Goal: Task Accomplishment & Management: Complete application form

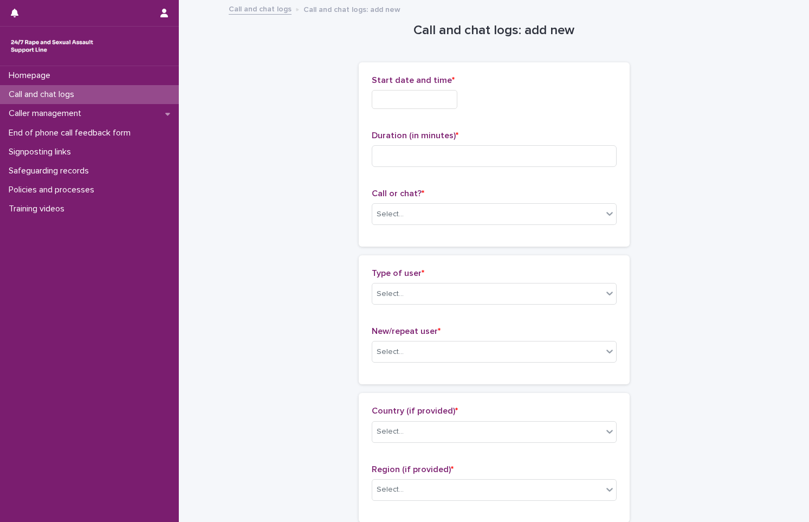
click at [422, 96] on input "text" at bounding box center [415, 99] width 86 height 19
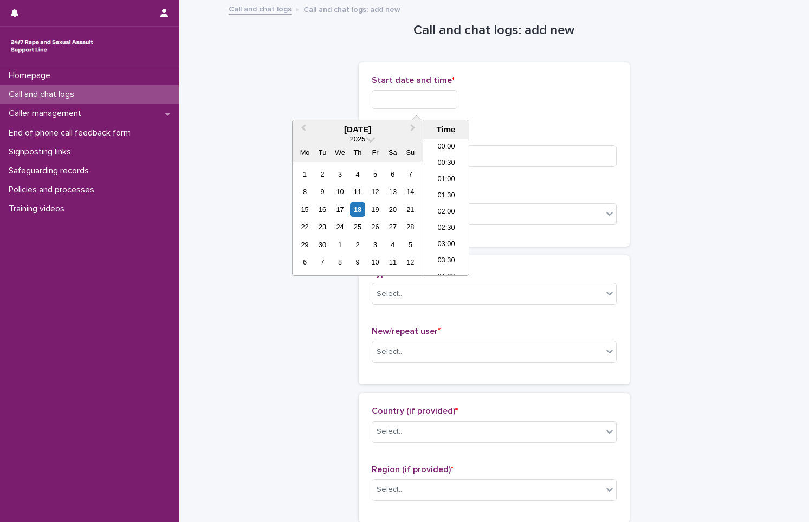
scroll to position [477, 0]
click at [359, 202] on div "18" at bounding box center [357, 209] width 15 height 15
click at [440, 96] on input "**********" at bounding box center [415, 99] width 86 height 19
type input "**********"
click at [533, 152] on input at bounding box center [494, 156] width 245 height 22
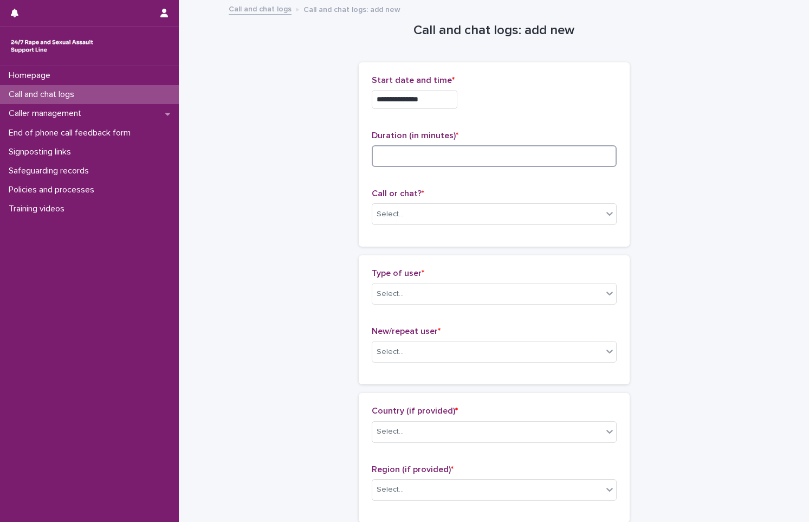
click at [430, 164] on input at bounding box center [494, 156] width 245 height 22
type input "**"
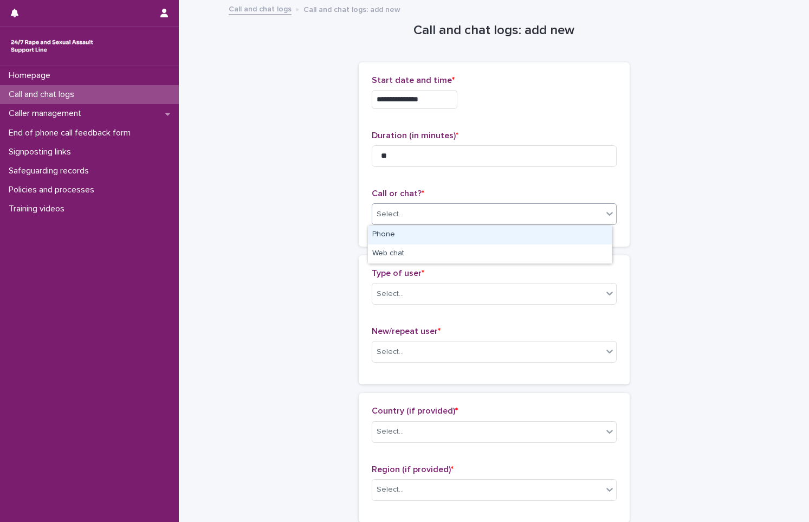
click at [438, 215] on div "Select..." at bounding box center [487, 214] width 230 height 18
click at [442, 234] on div "Phone" at bounding box center [490, 234] width 244 height 19
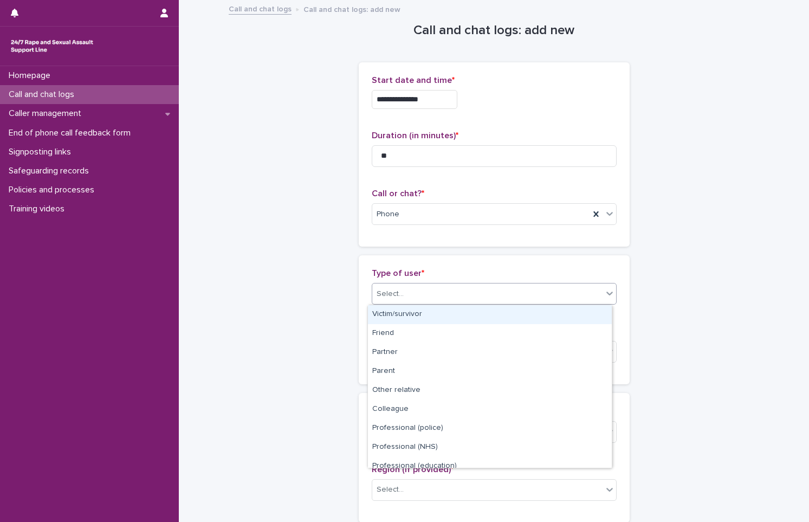
click at [429, 284] on div "Select..." at bounding box center [494, 294] width 245 height 22
click at [441, 318] on div "Victim/survivor" at bounding box center [490, 314] width 244 height 19
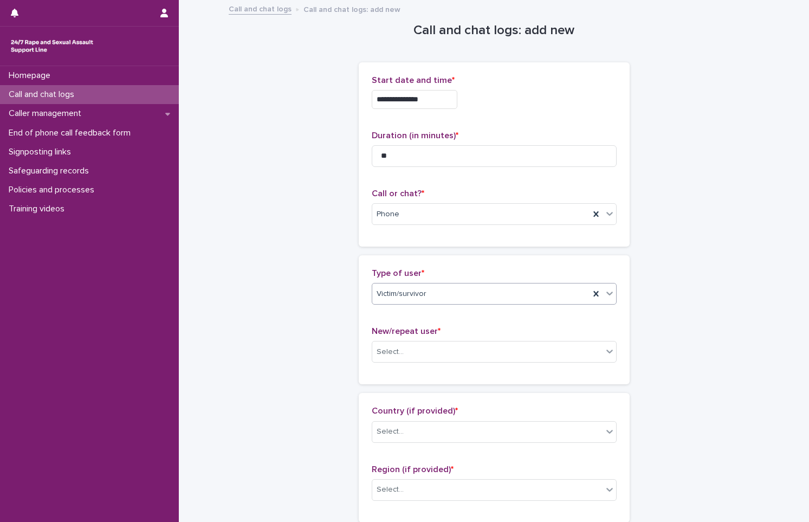
scroll to position [163, 0]
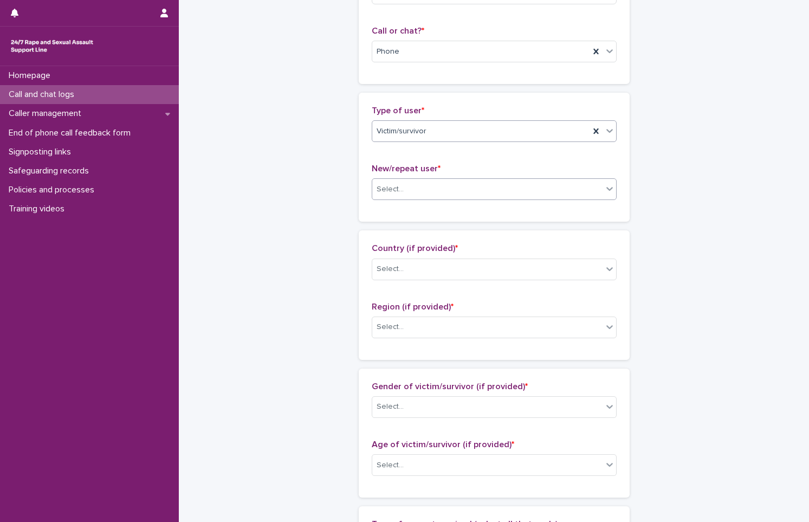
click at [407, 185] on div "Select..." at bounding box center [487, 190] width 230 height 18
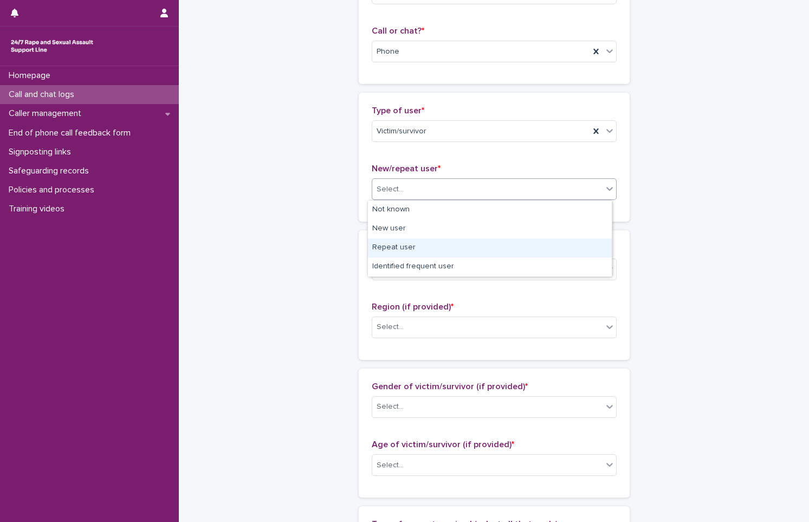
click at [442, 239] on div "Repeat user" at bounding box center [490, 248] width 244 height 19
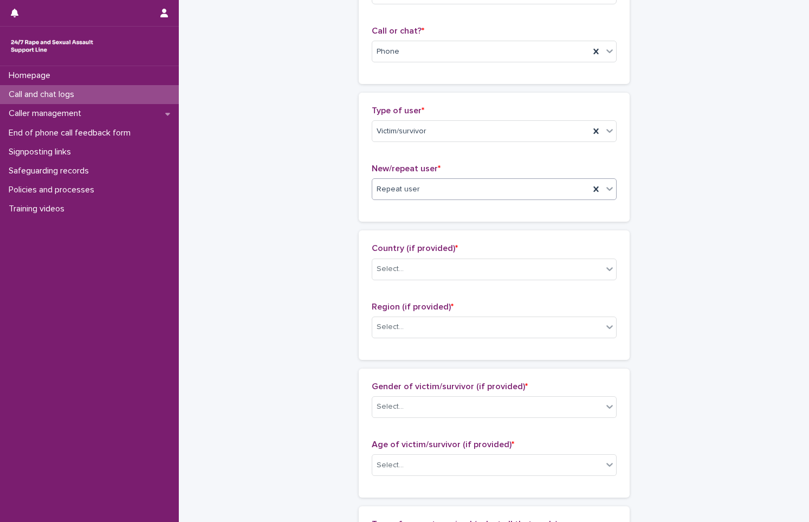
click at [430, 194] on div "Repeat user" at bounding box center [480, 190] width 217 height 18
click at [431, 228] on div "New user" at bounding box center [490, 229] width 244 height 19
click at [426, 280] on div "Country (if provided) * Select..." at bounding box center [494, 265] width 245 height 45
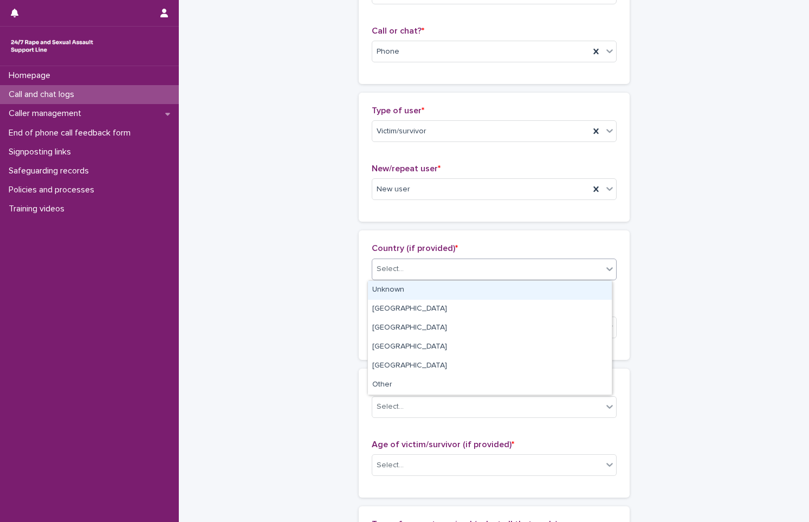
click at [424, 268] on div "Select..." at bounding box center [487, 269] width 230 height 18
click at [434, 289] on div "Unknown" at bounding box center [490, 290] width 244 height 19
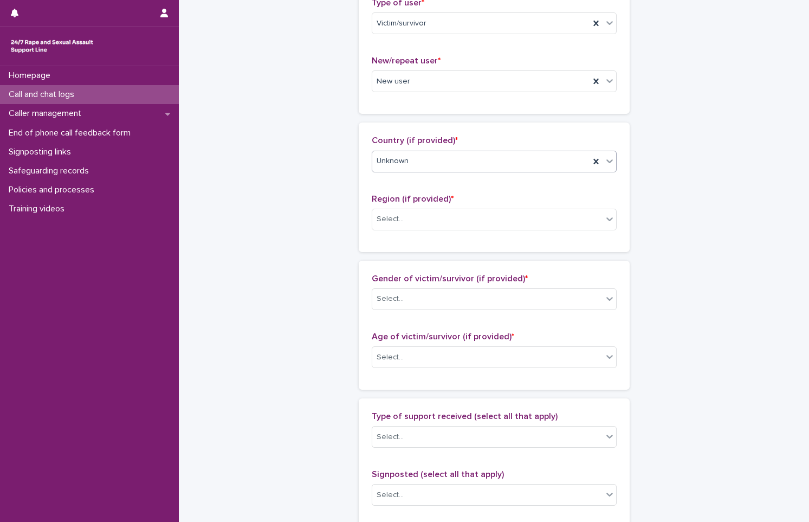
scroll to position [271, 0]
click at [389, 214] on div "Select..." at bounding box center [390, 218] width 27 height 11
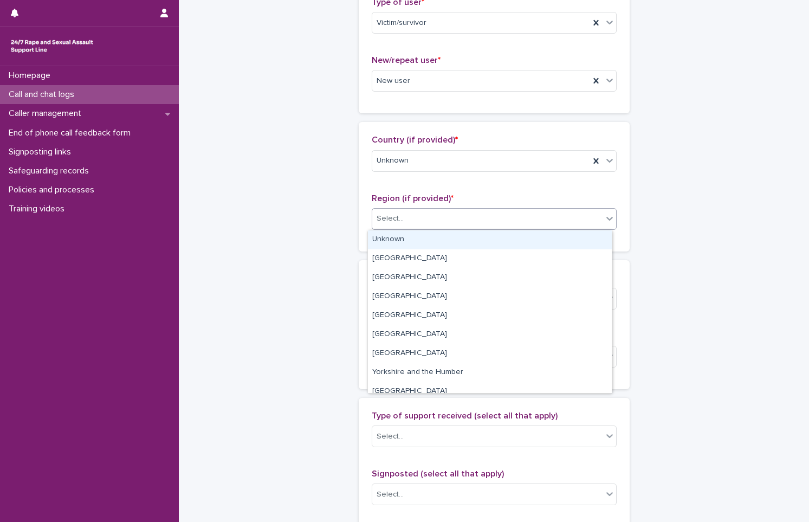
click at [411, 242] on div "Unknown" at bounding box center [490, 239] width 244 height 19
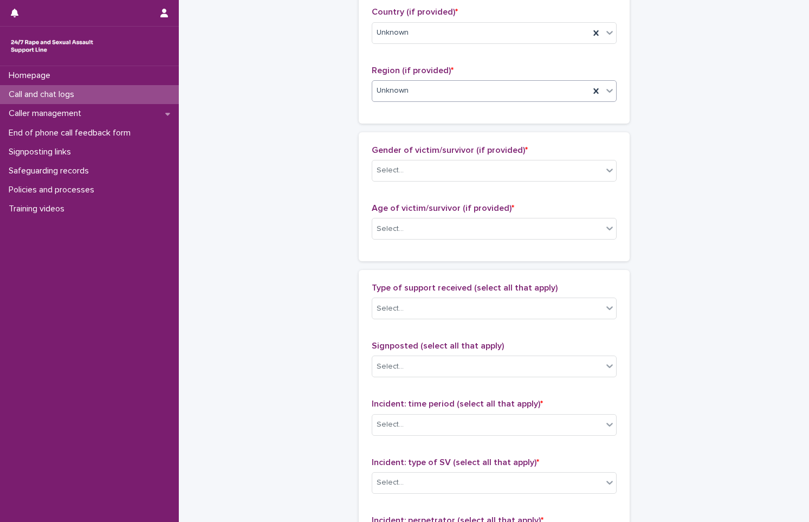
scroll to position [434, 0]
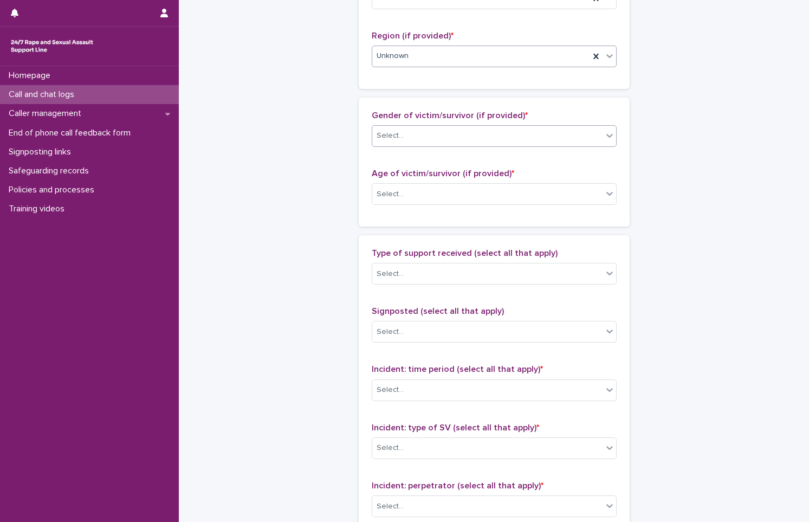
click at [378, 134] on div "Select..." at bounding box center [390, 135] width 27 height 11
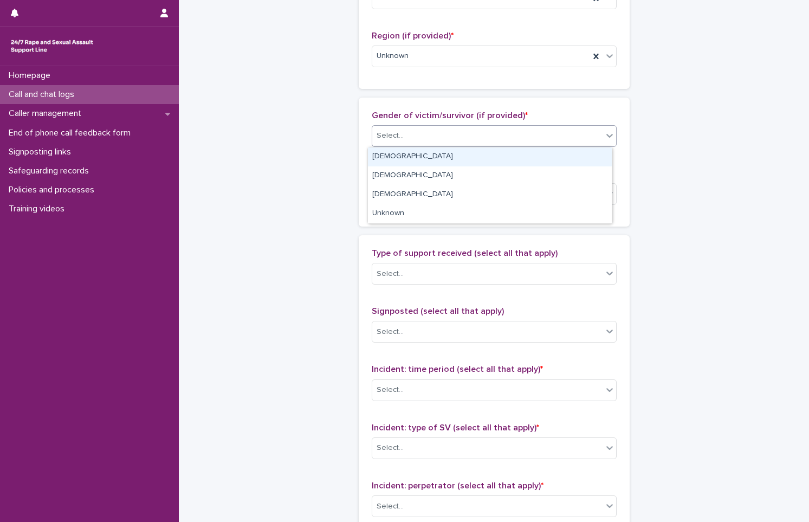
click at [395, 154] on div "[DEMOGRAPHIC_DATA]" at bounding box center [490, 156] width 244 height 19
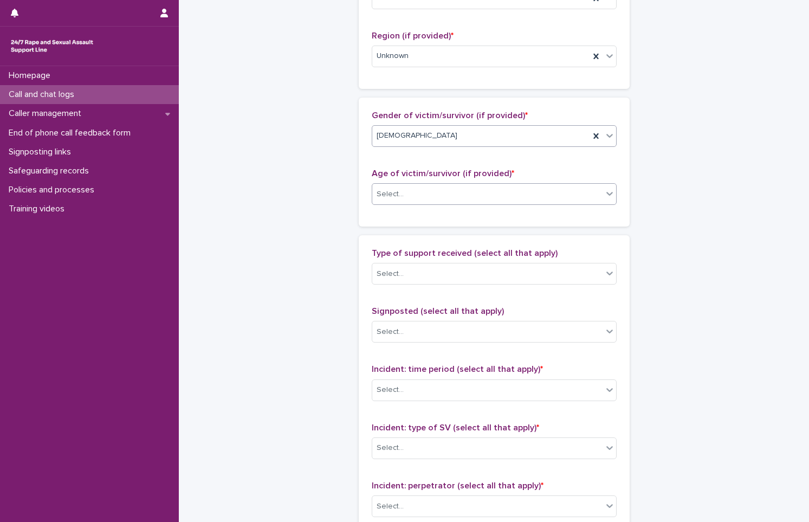
click at [409, 194] on div "Select..." at bounding box center [487, 194] width 230 height 18
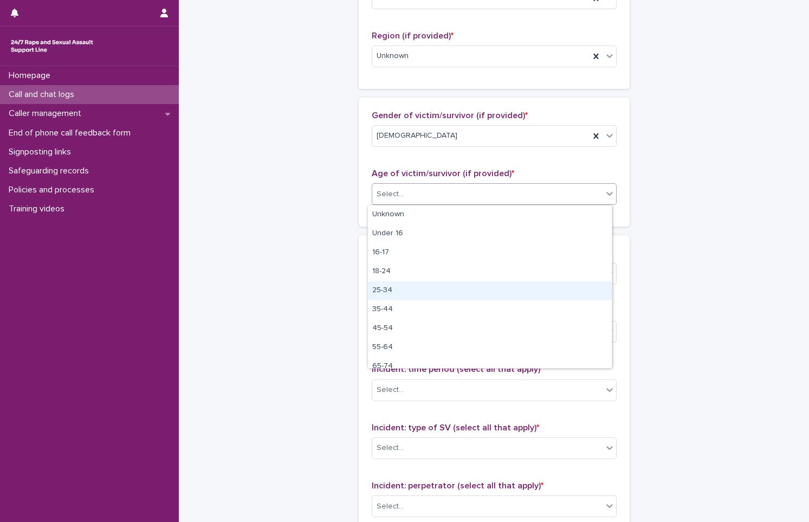
click at [446, 287] on div "25-34" at bounding box center [490, 290] width 244 height 19
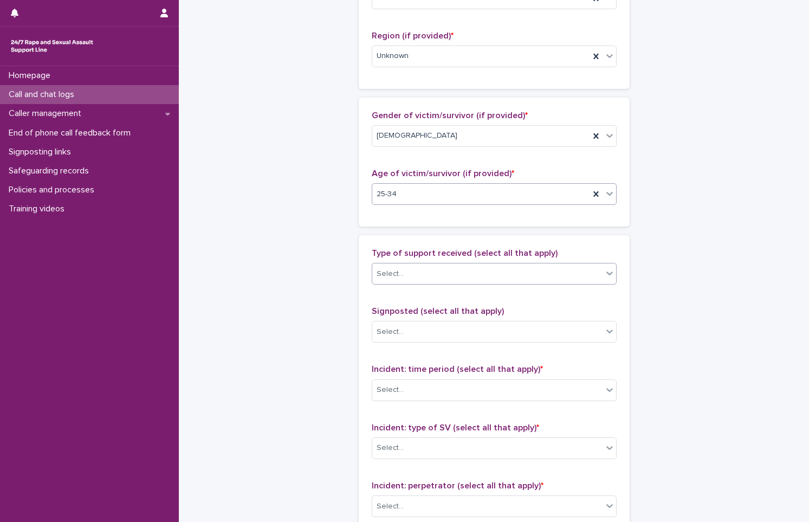
click at [433, 266] on div "Select..." at bounding box center [487, 274] width 230 height 18
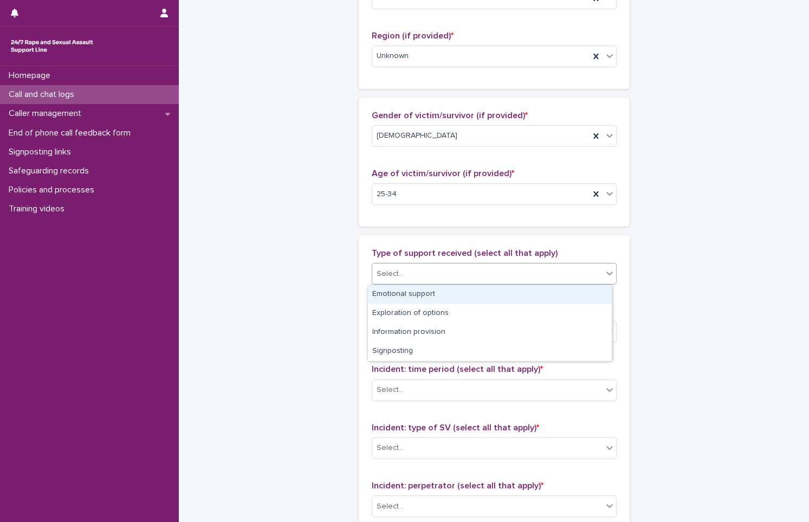
click at [446, 297] on div "Emotional support" at bounding box center [490, 294] width 244 height 19
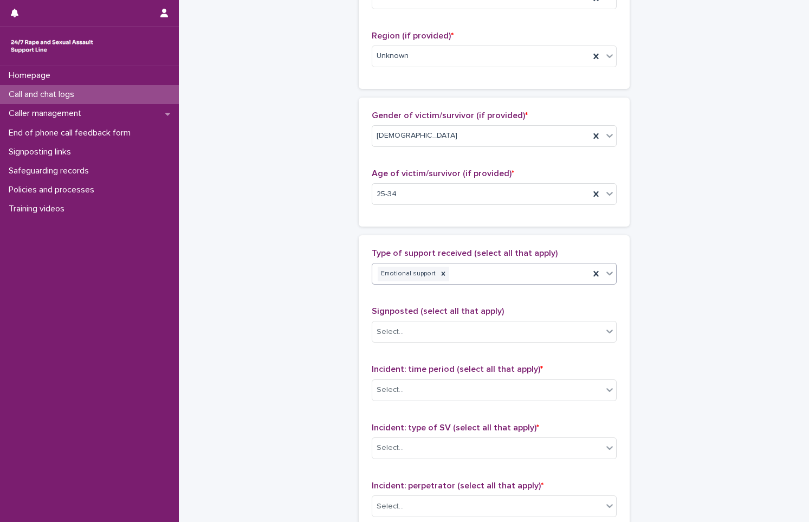
click at [447, 273] on div "Emotional support" at bounding box center [480, 274] width 217 height 19
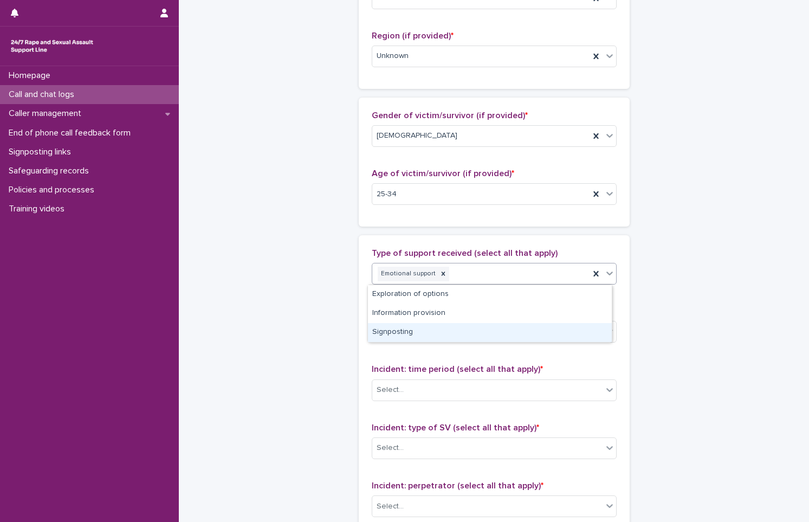
click at [463, 330] on div "Signposting" at bounding box center [490, 332] width 244 height 19
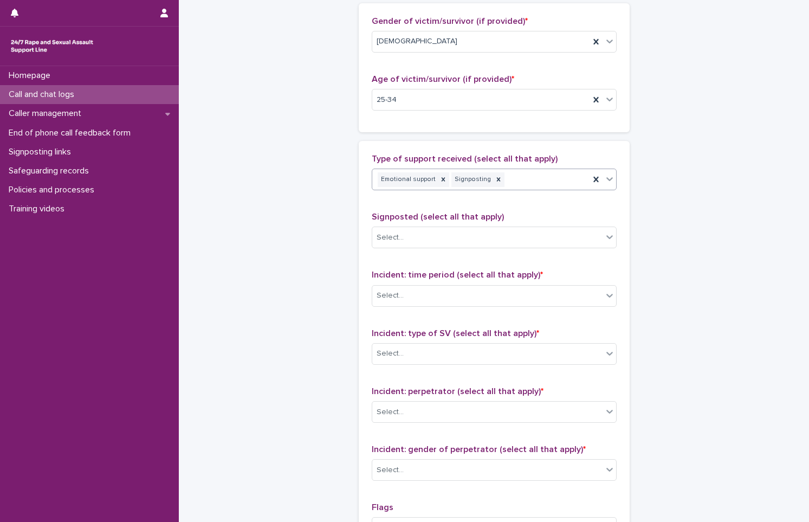
scroll to position [542, 0]
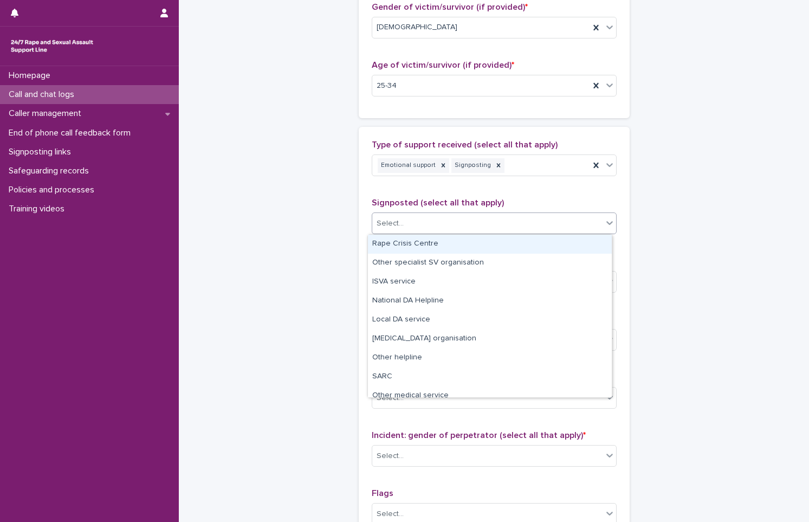
click at [461, 227] on div "Select..." at bounding box center [487, 224] width 230 height 18
type input "**"
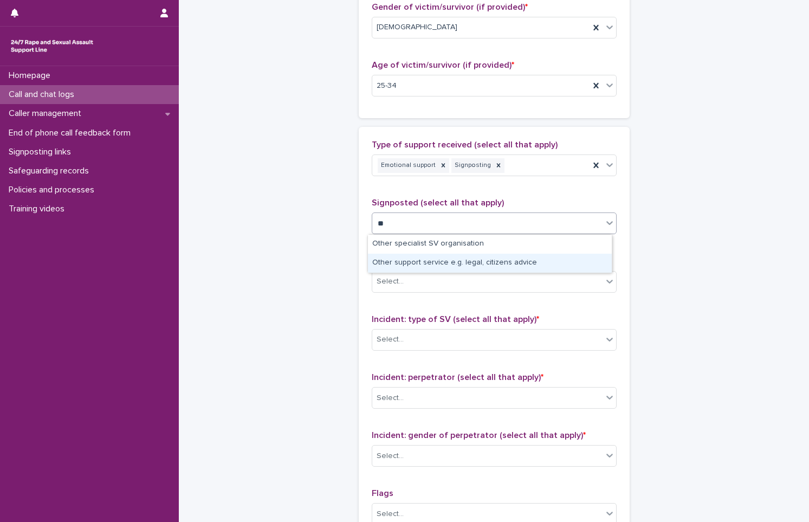
click at [442, 266] on div "Other support service e.g. legal, citizens advice" at bounding box center [490, 263] width 244 height 19
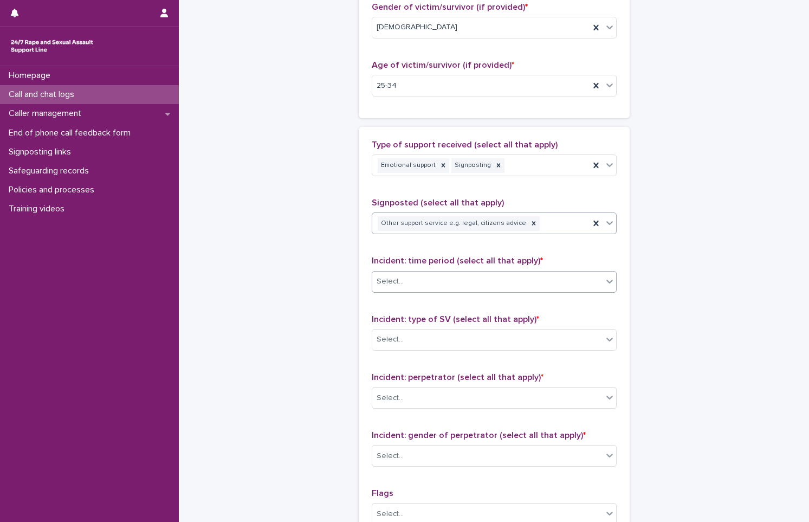
click at [421, 291] on div "Select..." at bounding box center [494, 282] width 245 height 22
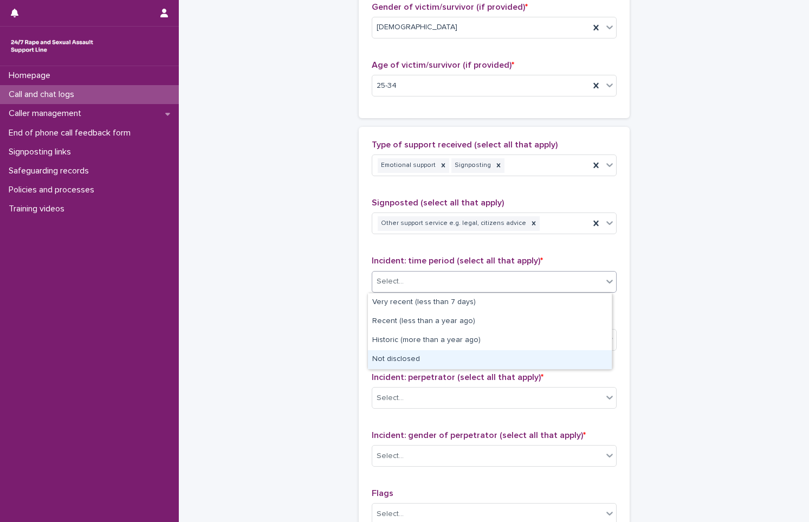
click at [484, 359] on div "Not disclosed" at bounding box center [490, 359] width 244 height 19
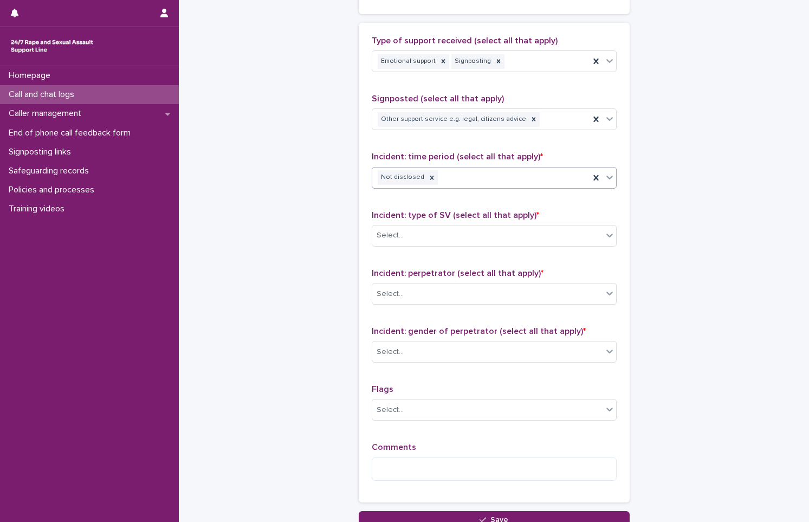
scroll to position [650, 0]
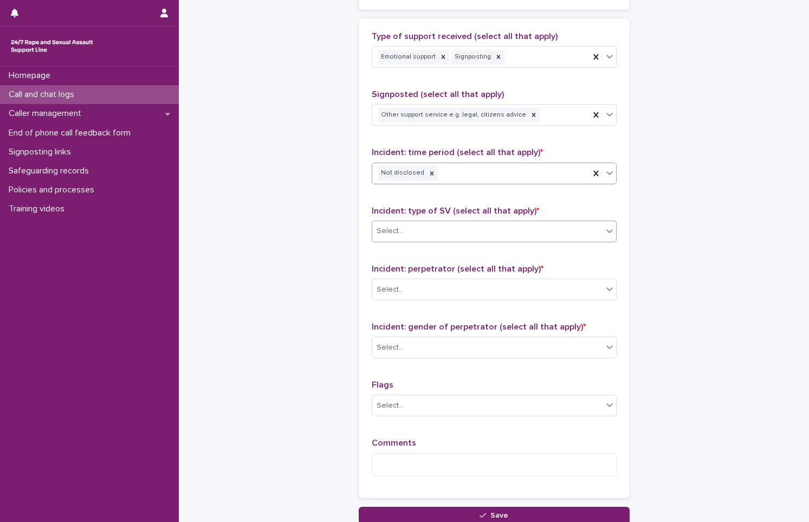
click at [409, 231] on div "Select..." at bounding box center [487, 231] width 230 height 18
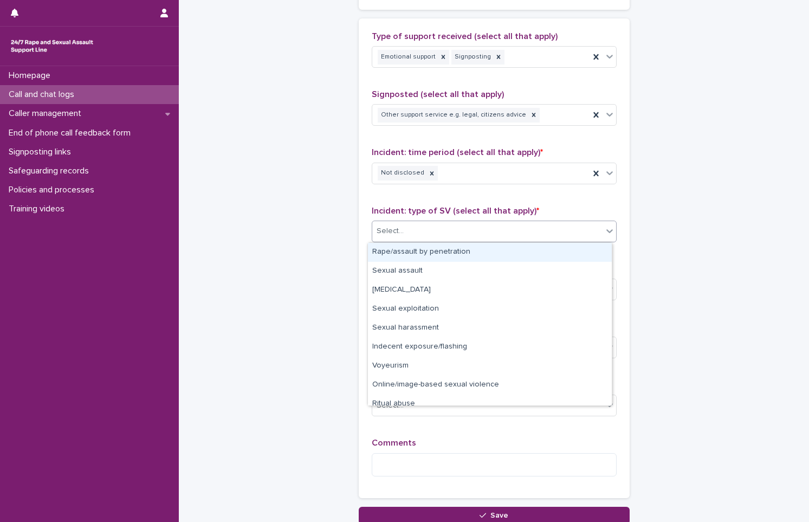
click at [433, 250] on div "Rape/assault by penetration" at bounding box center [490, 252] width 244 height 19
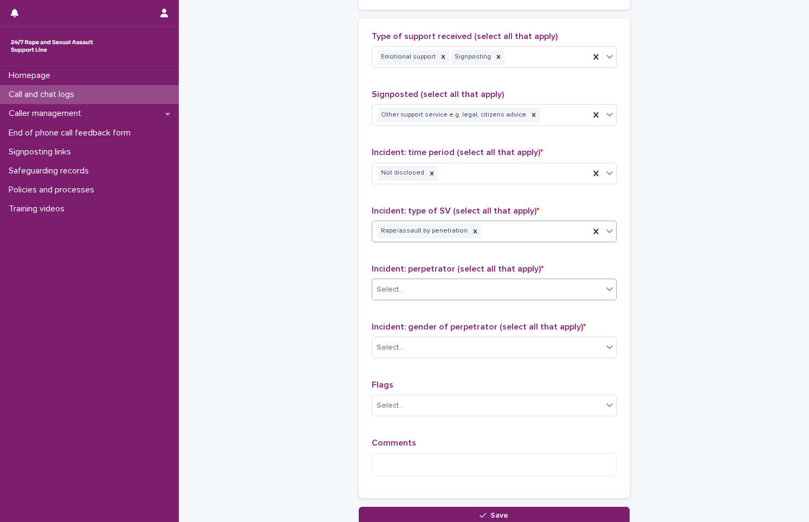
click at [457, 297] on div "Select..." at bounding box center [487, 290] width 230 height 18
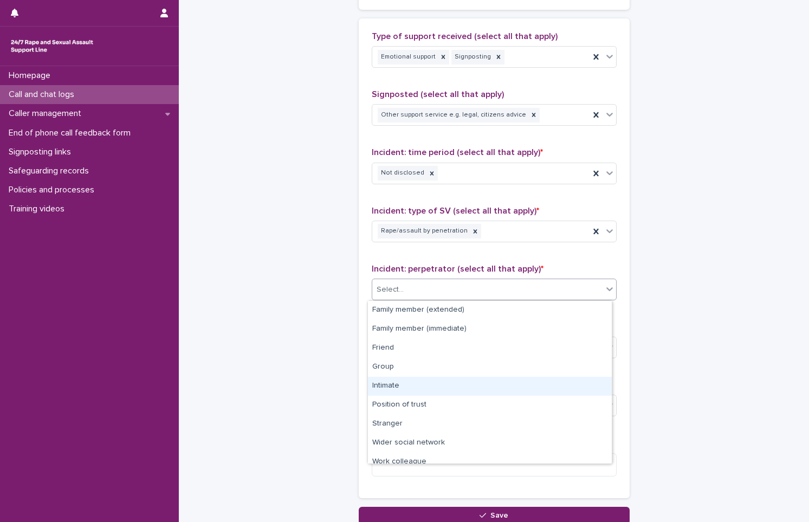
click at [433, 389] on div "Intimate" at bounding box center [490, 386] width 244 height 19
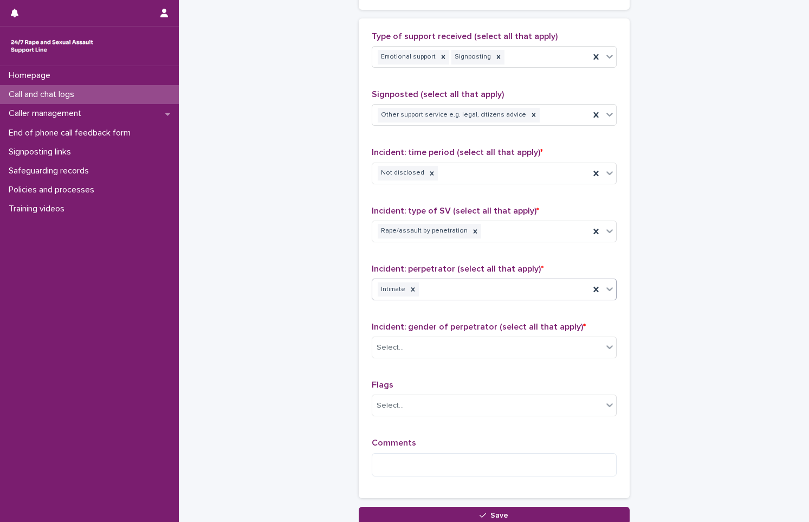
click at [440, 293] on div "Intimate" at bounding box center [480, 289] width 217 height 19
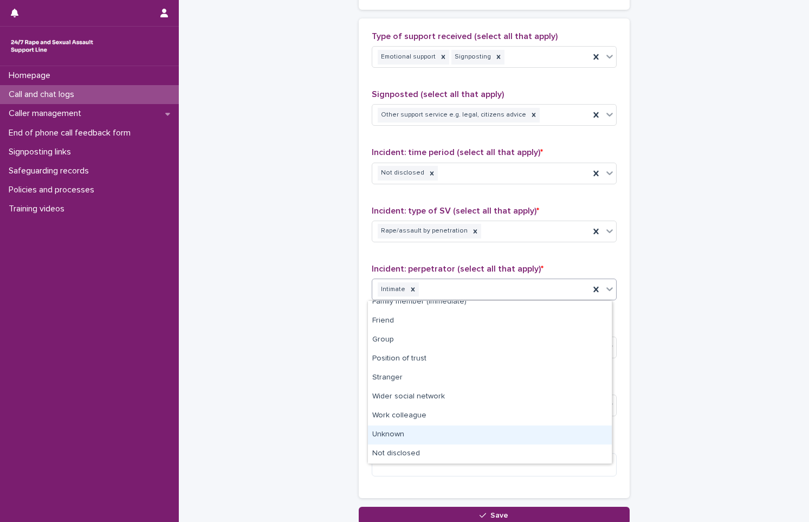
scroll to position [0, 0]
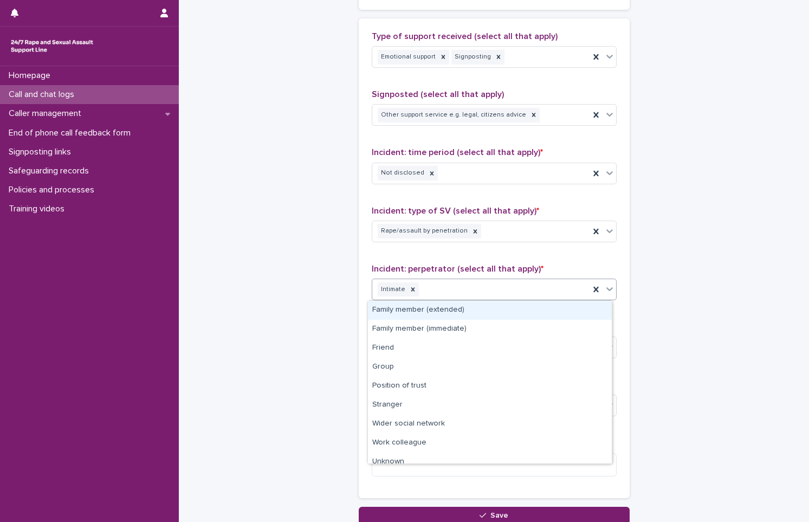
click at [475, 313] on div "Family member (extended)" at bounding box center [490, 310] width 244 height 19
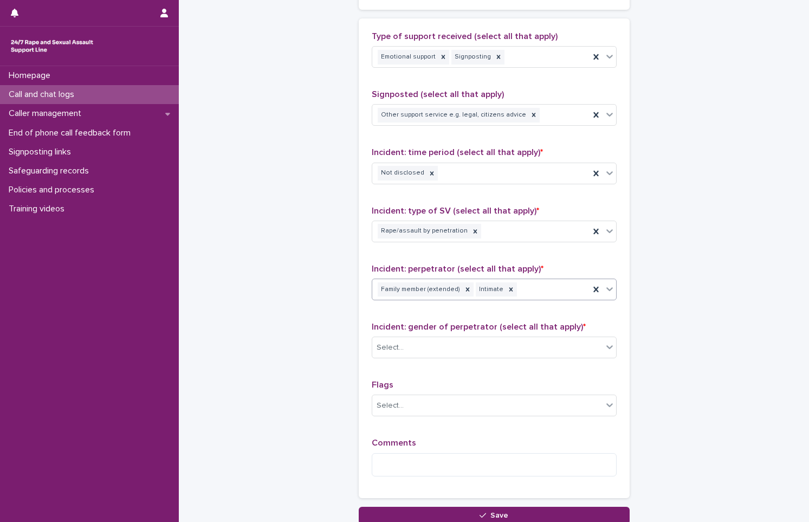
scroll to position [705, 0]
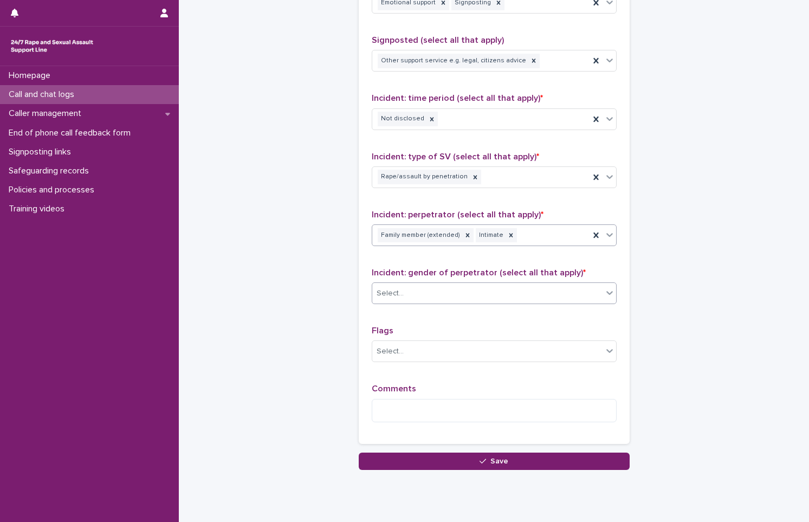
click at [475, 293] on div "Select..." at bounding box center [487, 294] width 230 height 18
click at [471, 292] on div "Select..." at bounding box center [487, 294] width 230 height 18
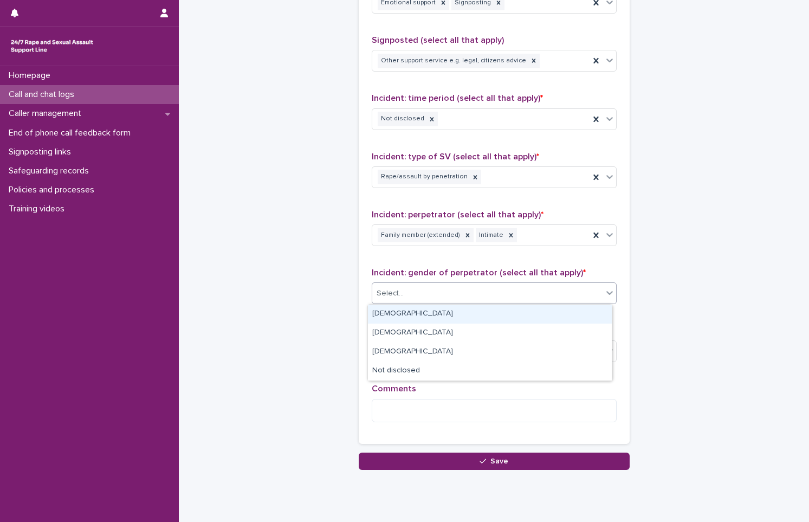
click at [466, 313] on div "[DEMOGRAPHIC_DATA]" at bounding box center [490, 314] width 244 height 19
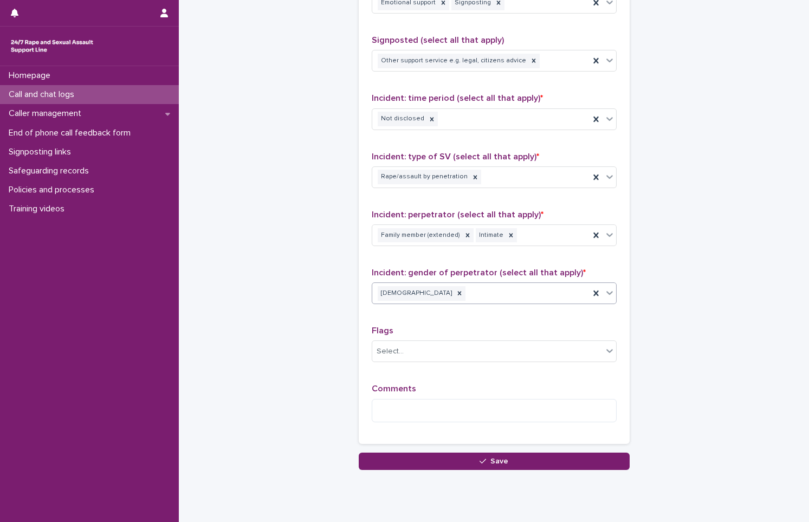
click at [473, 299] on div "[DEMOGRAPHIC_DATA]" at bounding box center [480, 293] width 217 height 19
click at [465, 295] on div "[DEMOGRAPHIC_DATA]" at bounding box center [480, 293] width 217 height 19
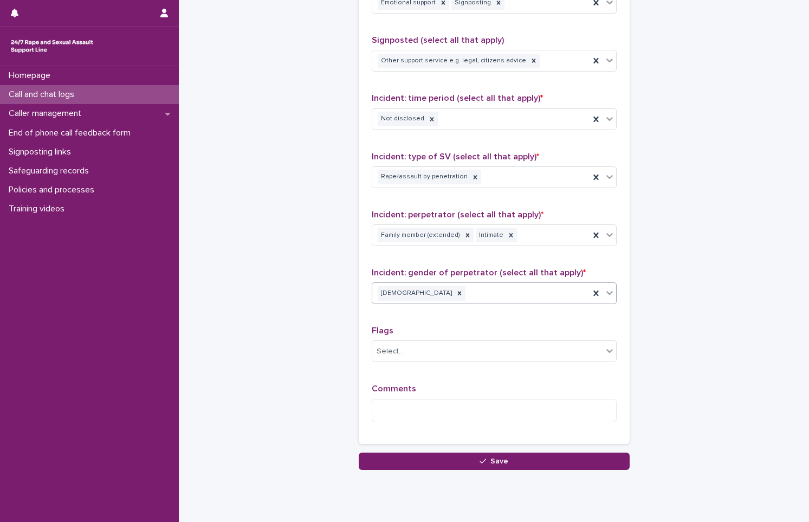
click at [476, 287] on div "[DEMOGRAPHIC_DATA]" at bounding box center [480, 293] width 217 height 19
click at [459, 356] on div "Select..." at bounding box center [487, 352] width 230 height 18
click at [463, 407] on textarea at bounding box center [494, 410] width 245 height 23
drag, startPoint x: 608, startPoint y: 420, endPoint x: 608, endPoint y: 439, distance: 19.5
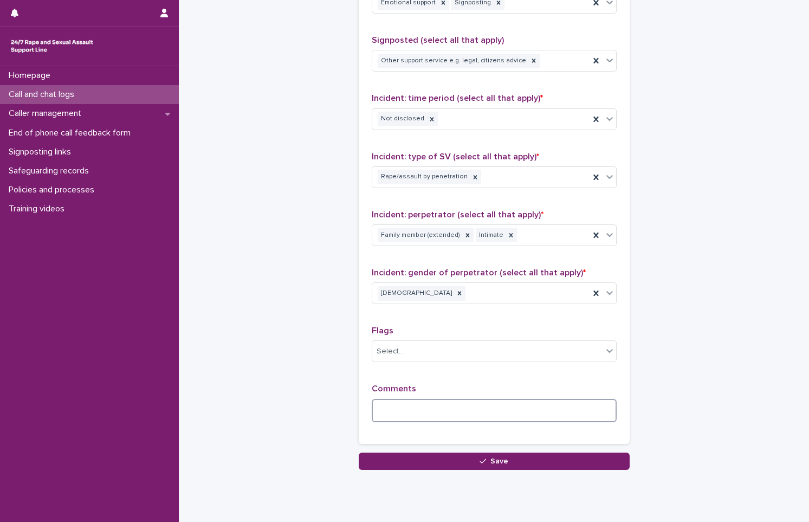
click at [608, 439] on div "Type of support received (select all that apply) Emotional support Signposting …" at bounding box center [494, 204] width 271 height 480
type textarea "*"
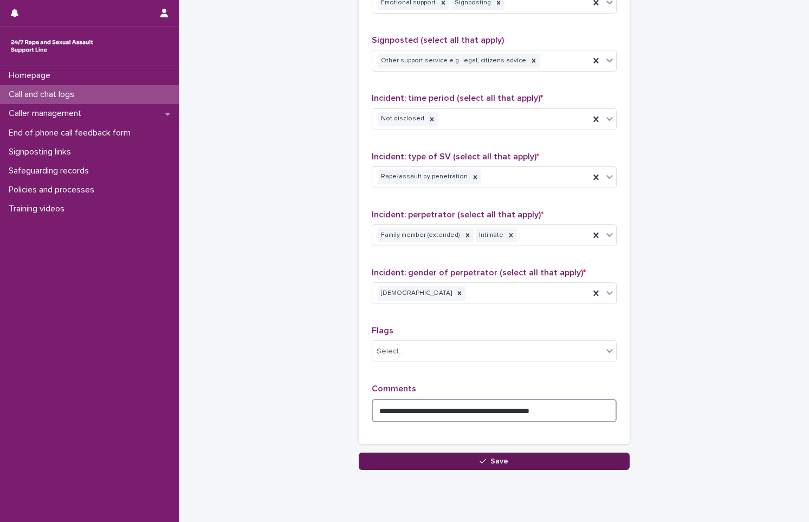
type textarea "**********"
click at [569, 461] on button "Save" at bounding box center [494, 461] width 271 height 17
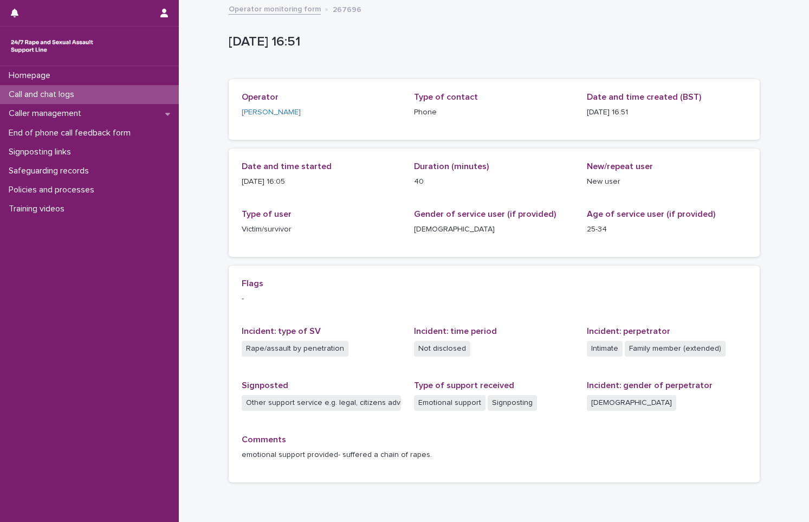
click at [80, 91] on p "Call and chat logs" at bounding box center [43, 94] width 79 height 10
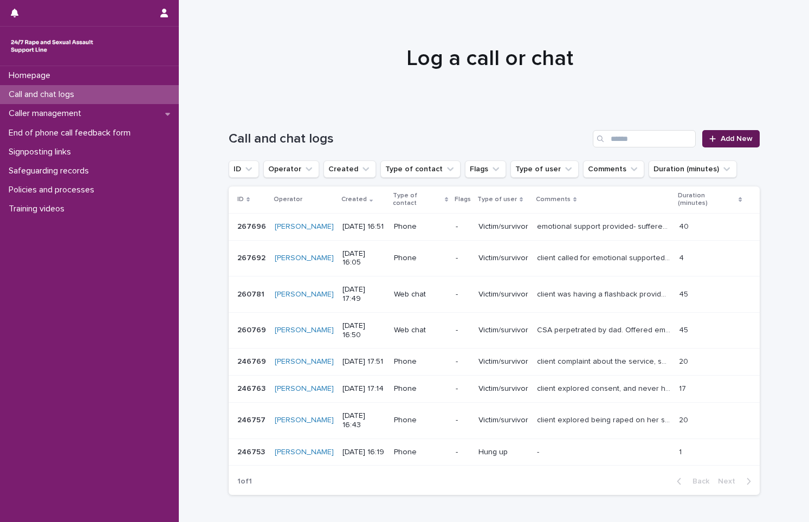
click at [724, 137] on span "Add New" at bounding box center [737, 139] width 32 height 8
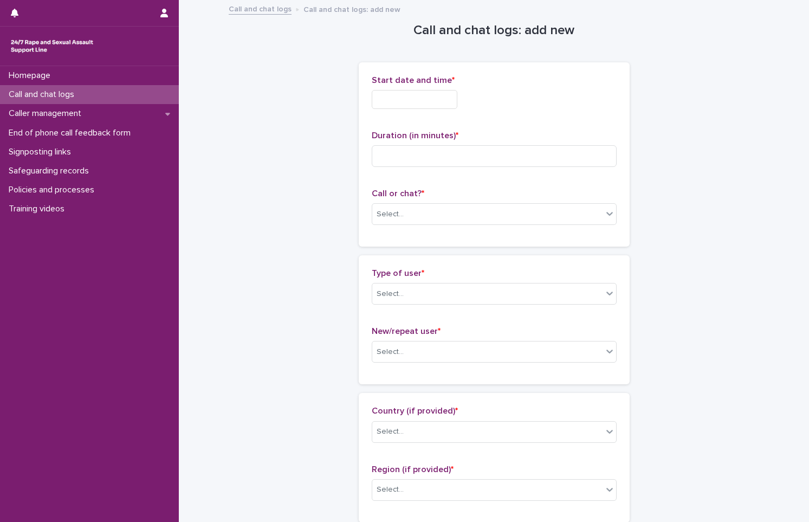
click at [439, 99] on input "text" at bounding box center [415, 99] width 86 height 19
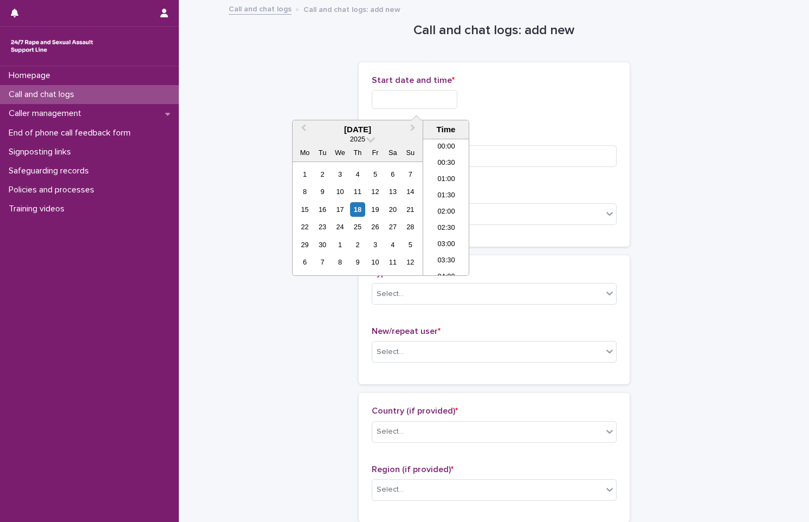
scroll to position [493, 0]
click at [358, 208] on div "18" at bounding box center [357, 209] width 15 height 15
click at [448, 104] on input "**********" at bounding box center [415, 99] width 86 height 19
type input "**********"
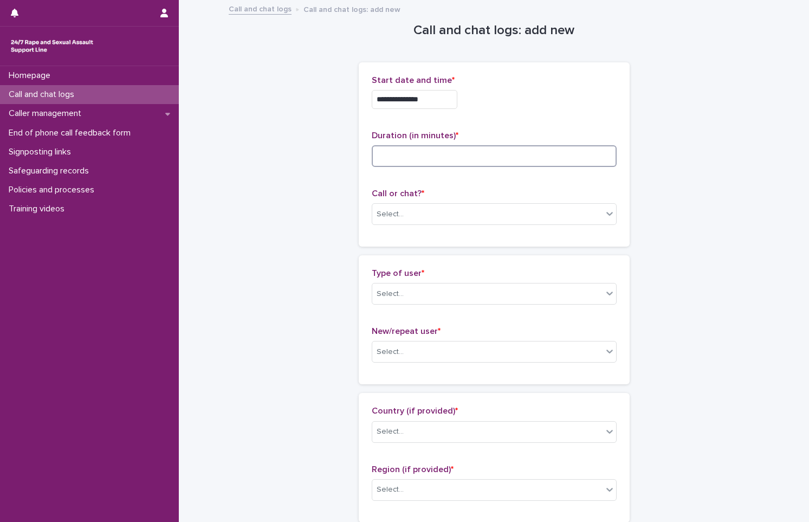
click at [578, 150] on input at bounding box center [494, 156] width 245 height 22
type input "*"
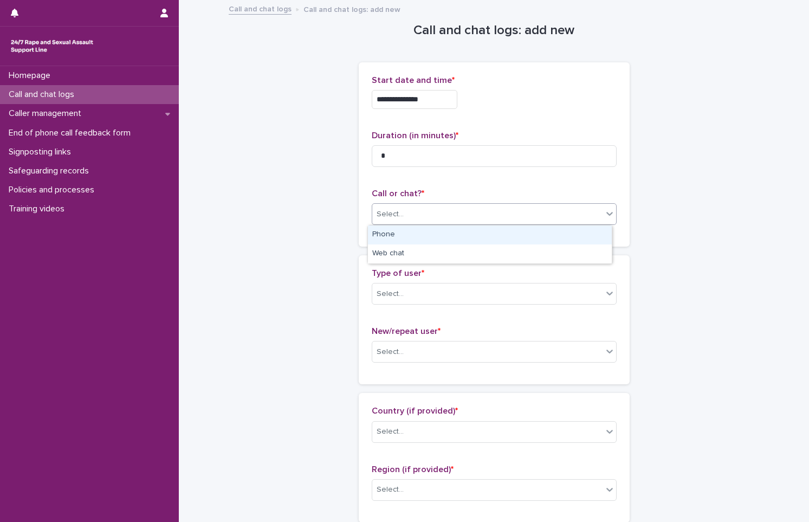
click at [514, 208] on div "Select..." at bounding box center [487, 214] width 230 height 18
click at [521, 234] on div "Phone" at bounding box center [490, 234] width 244 height 19
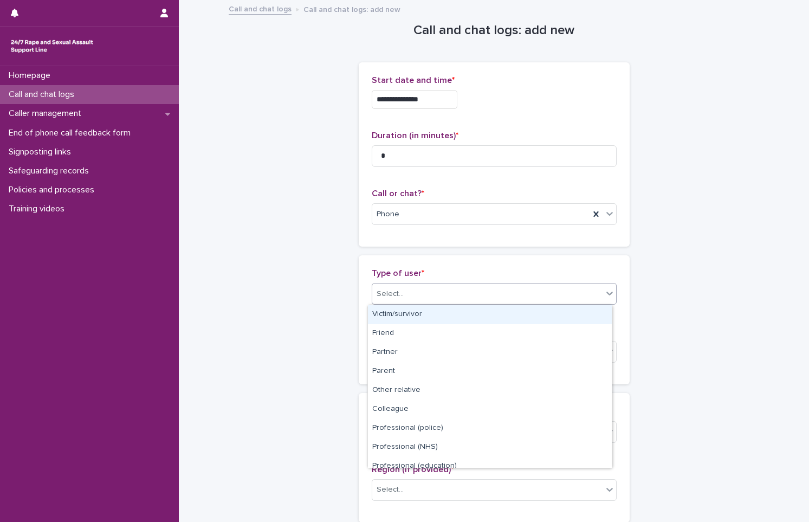
click at [519, 285] on div "Select..." at bounding box center [487, 294] width 230 height 18
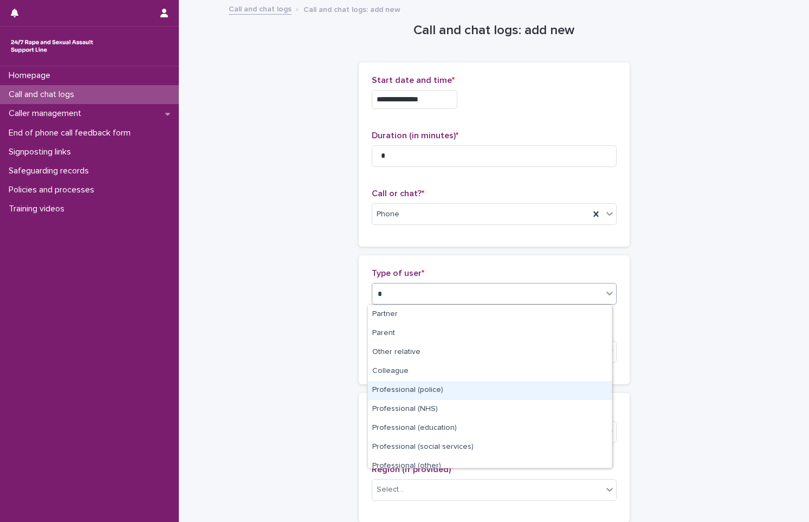
scroll to position [27, 0]
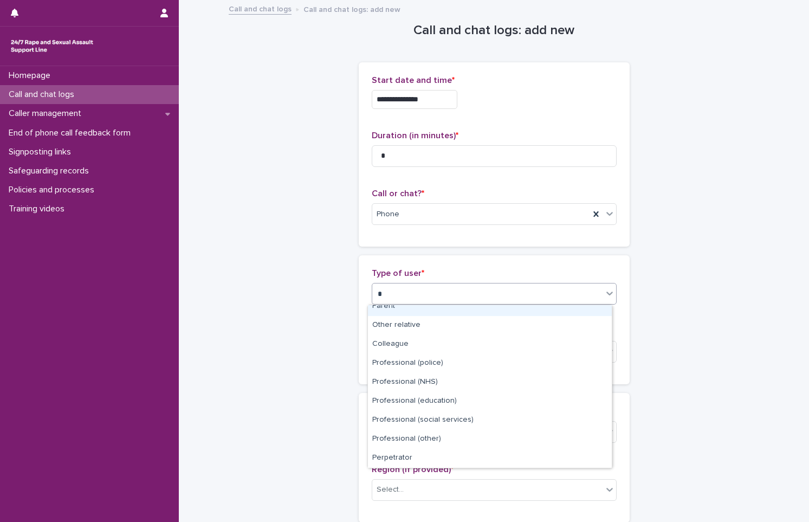
type input "*"
click at [494, 281] on div "Type of user * option Parent focused, 4 of 15. 10 results available for search …" at bounding box center [494, 290] width 245 height 45
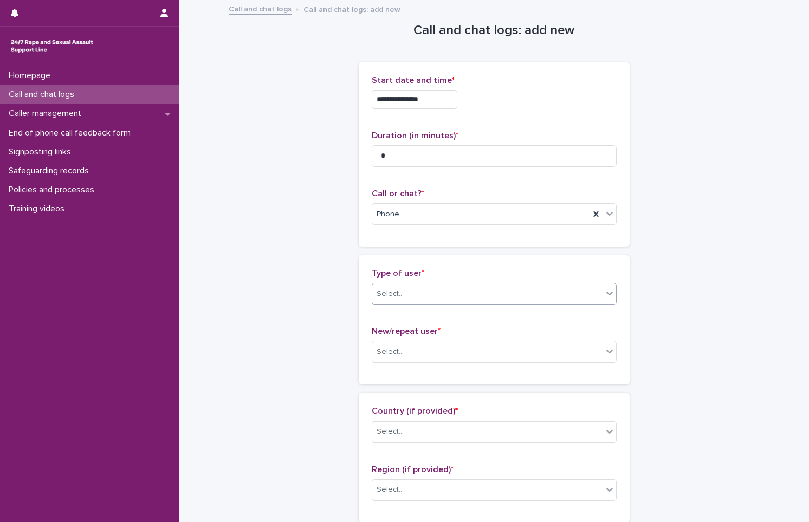
click at [491, 295] on div "Select..." at bounding box center [487, 294] width 230 height 18
click at [595, 288] on div "Select..." at bounding box center [487, 294] width 230 height 18
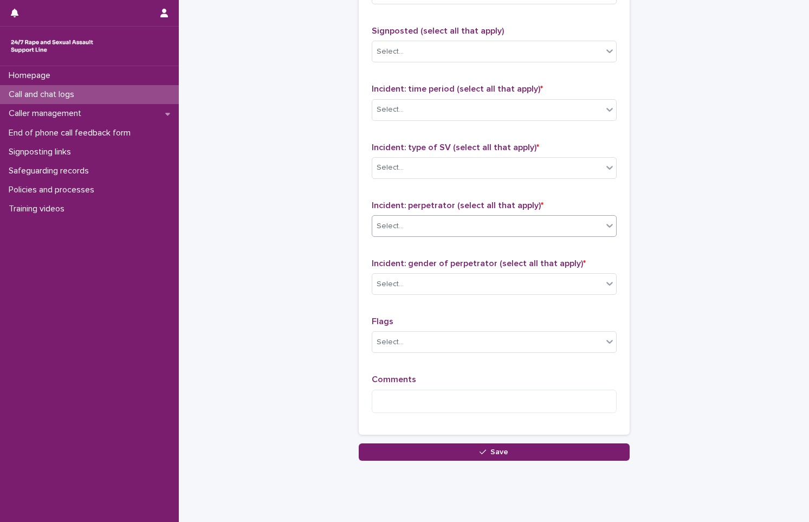
scroll to position [737, 0]
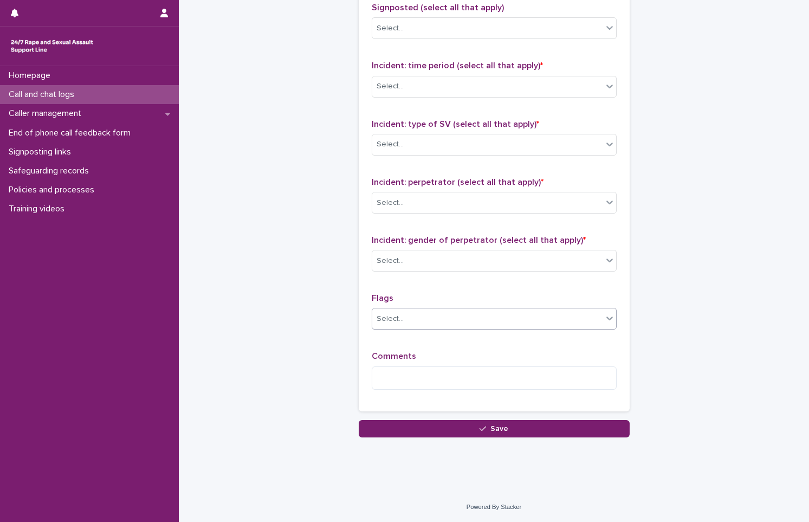
click at [453, 312] on div "Select..." at bounding box center [487, 319] width 230 height 18
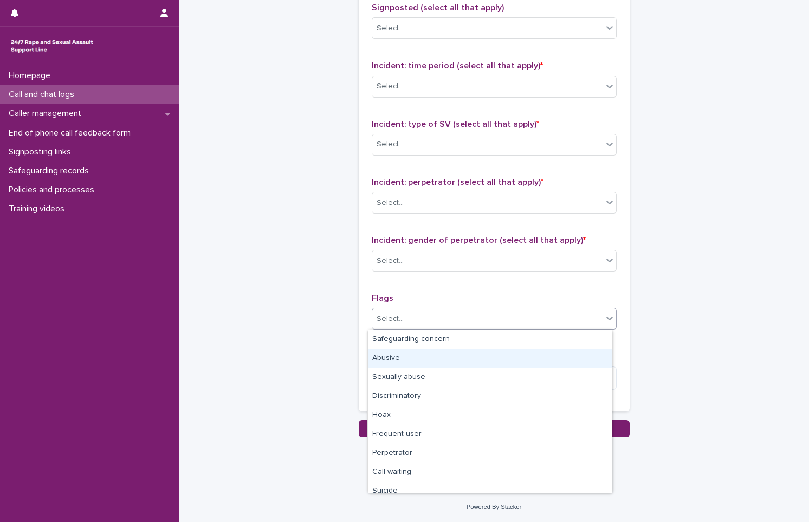
click at [458, 358] on div "Abusive" at bounding box center [490, 358] width 244 height 19
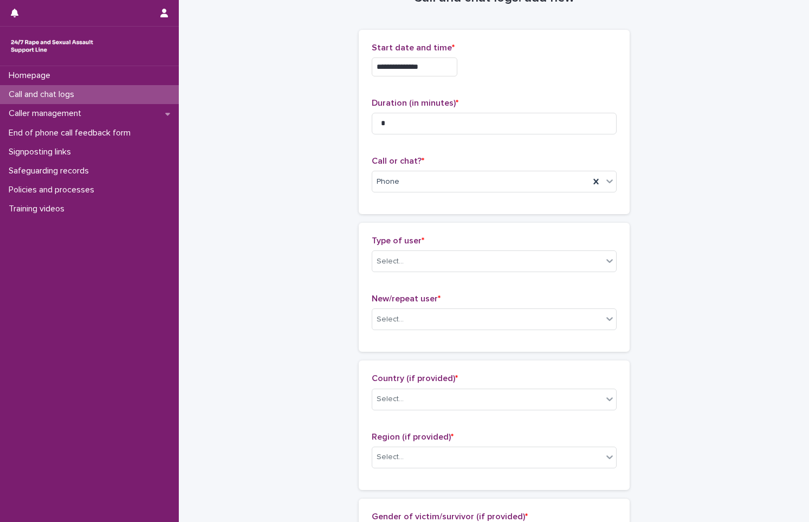
scroll to position [0, 0]
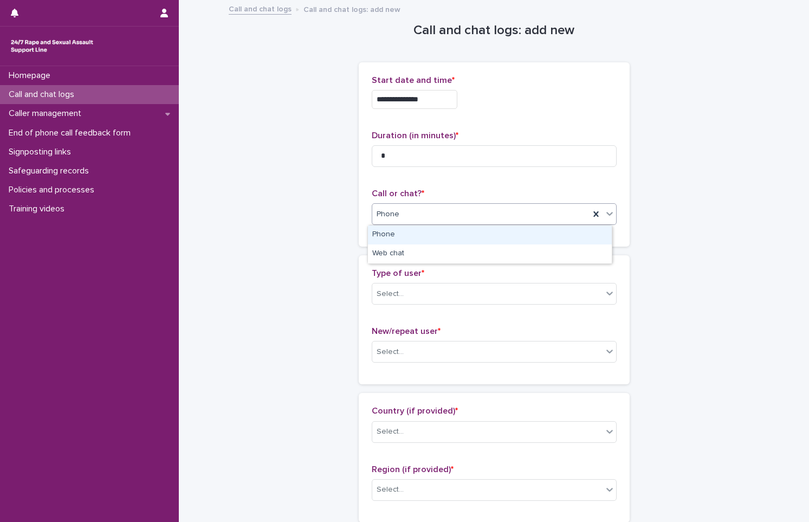
click at [397, 203] on div "Phone" at bounding box center [494, 214] width 245 height 22
click at [449, 234] on div "Phone" at bounding box center [490, 234] width 244 height 19
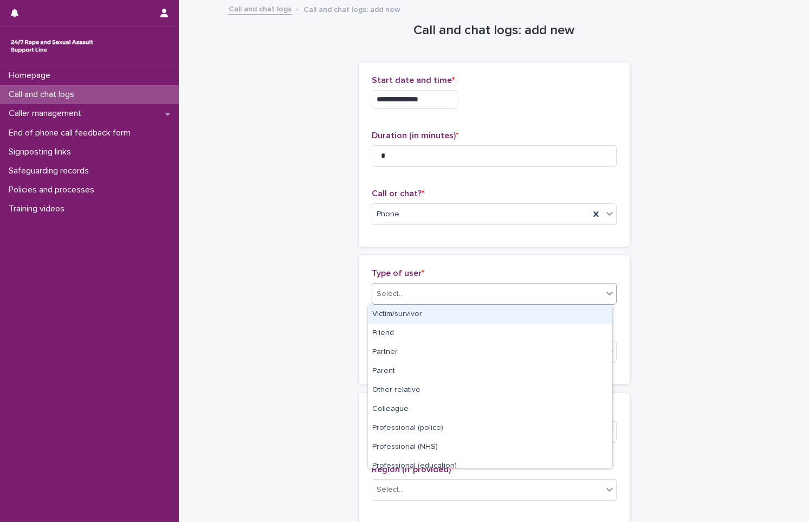
click at [433, 294] on div "Select..." at bounding box center [487, 294] width 230 height 18
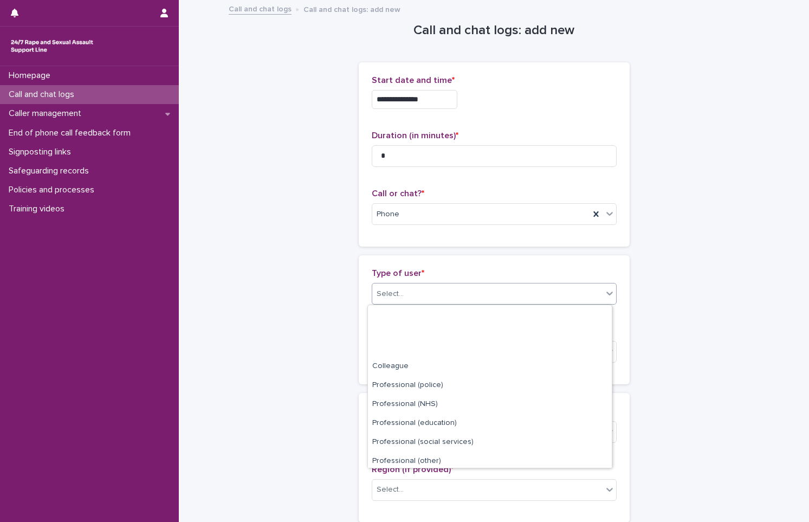
scroll to position [122, 0]
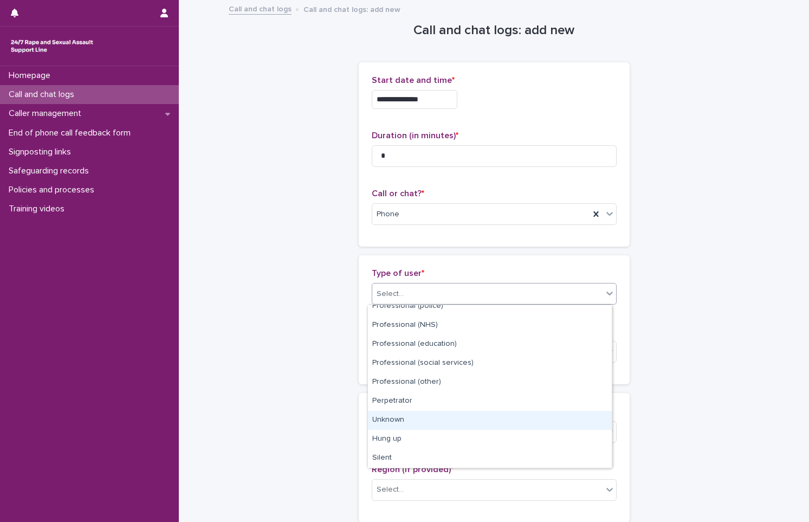
click at [475, 418] on div "Unknown" at bounding box center [490, 420] width 244 height 19
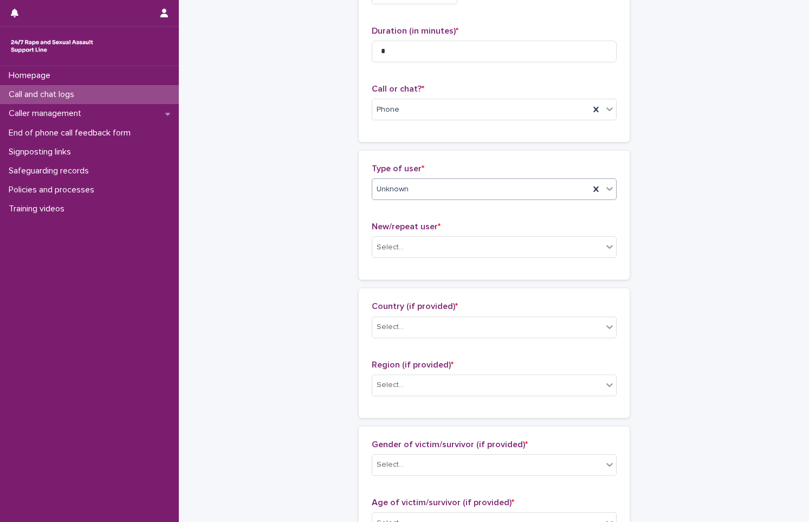
scroll to position [108, 0]
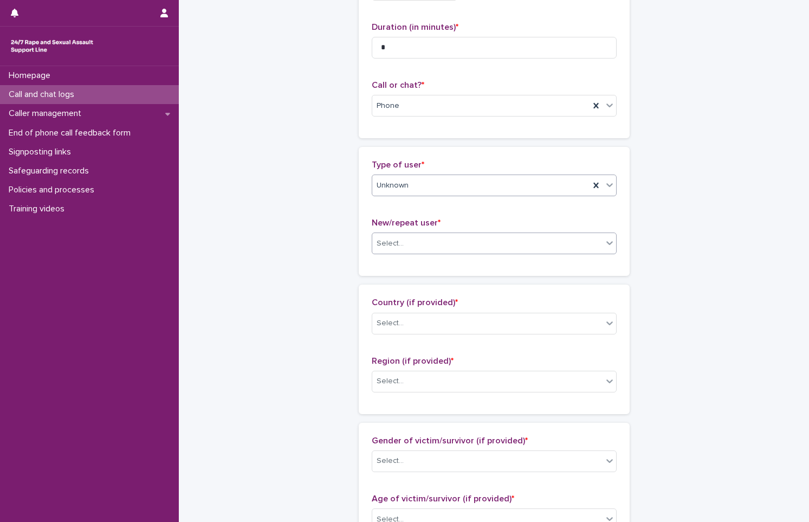
click at [446, 239] on div "Select..." at bounding box center [487, 244] width 230 height 18
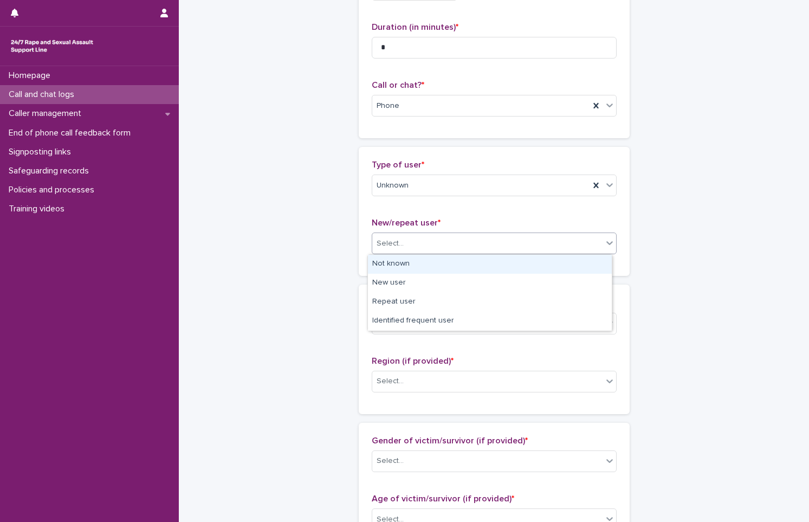
click at [453, 265] on div "Not known" at bounding box center [490, 264] width 244 height 19
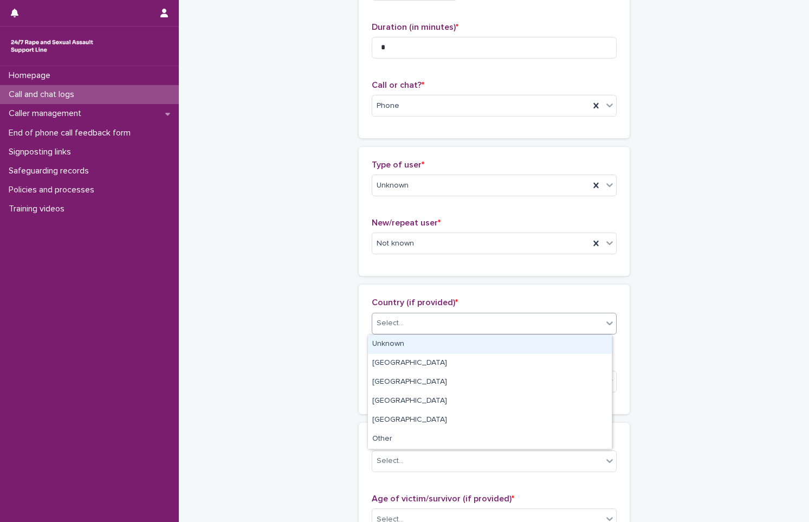
click at [450, 319] on div "Select..." at bounding box center [487, 323] width 230 height 18
click at [447, 347] on div "Unknown" at bounding box center [490, 344] width 244 height 19
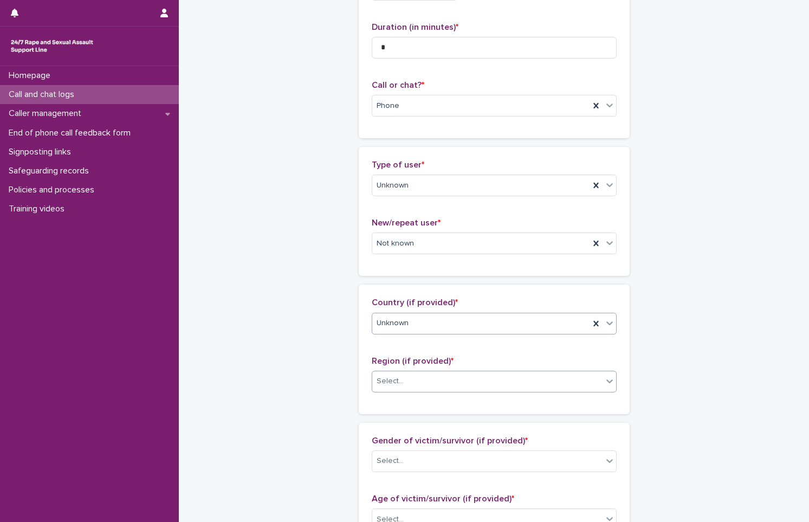
click at [422, 382] on div "Select..." at bounding box center [487, 381] width 230 height 18
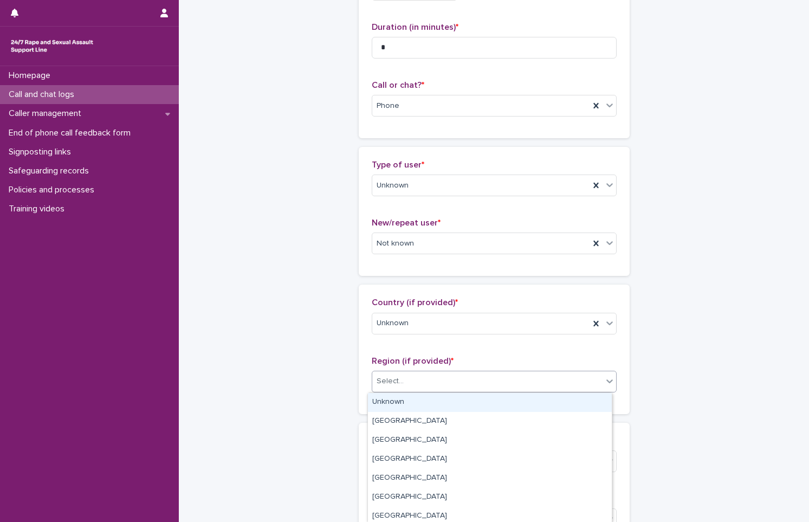
click at [437, 403] on div "Unknown" at bounding box center [490, 402] width 244 height 19
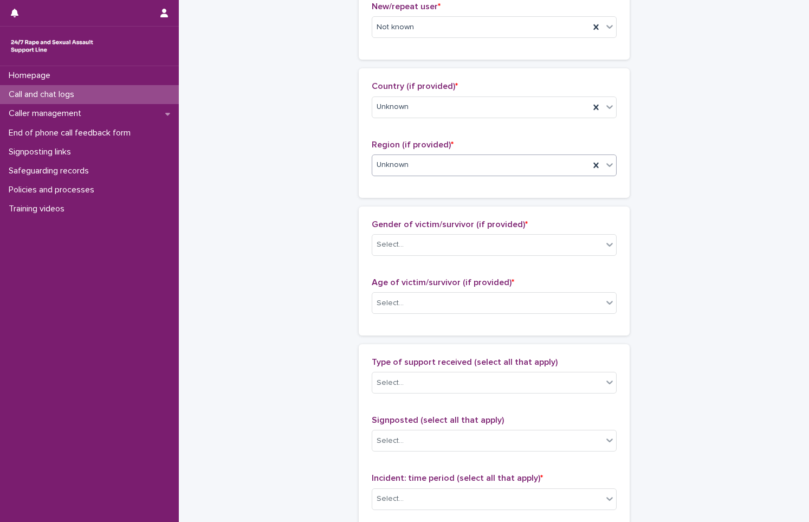
scroll to position [325, 0]
click at [428, 235] on div "Select..." at bounding box center [494, 245] width 245 height 22
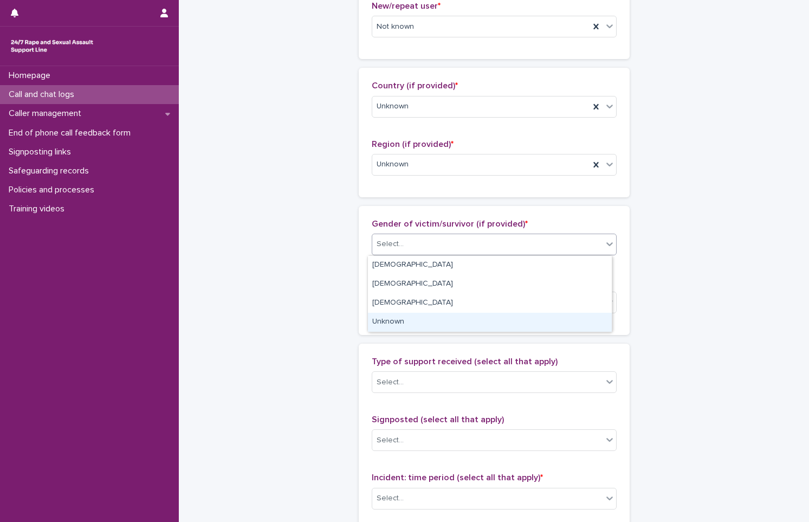
click at [420, 315] on div "Unknown" at bounding box center [490, 322] width 244 height 19
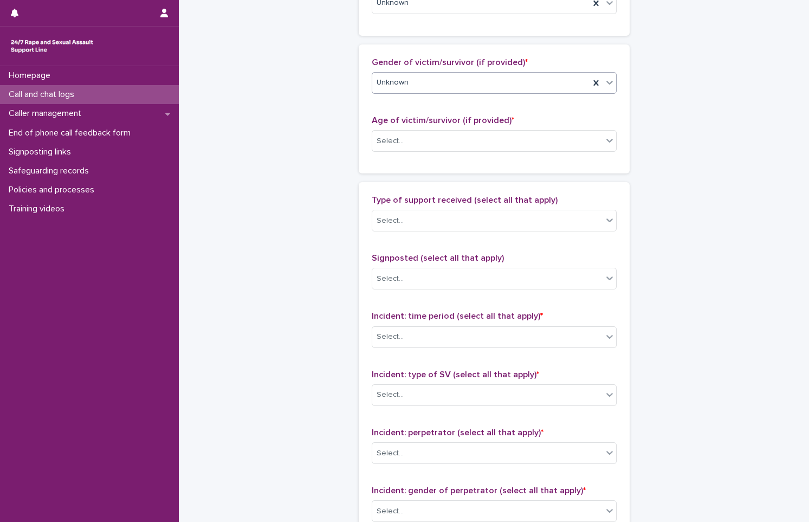
scroll to position [488, 0]
click at [471, 132] on div "Select..." at bounding box center [487, 140] width 230 height 18
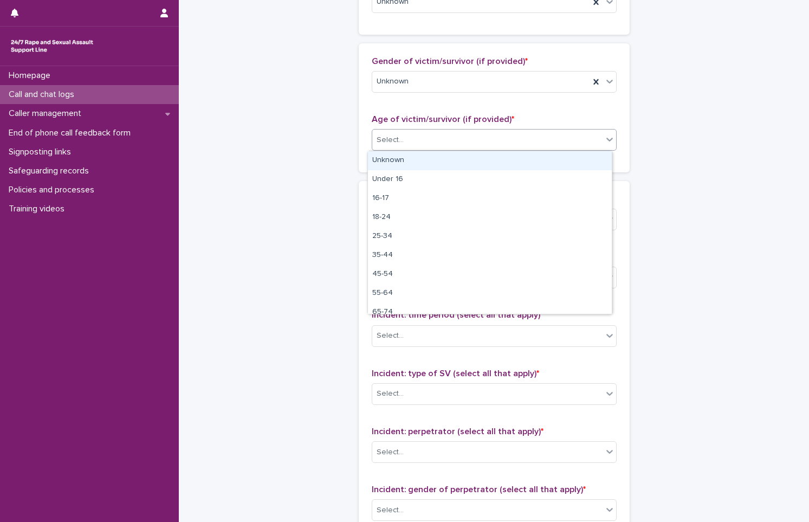
click at [447, 162] on div "Unknown" at bounding box center [490, 160] width 244 height 19
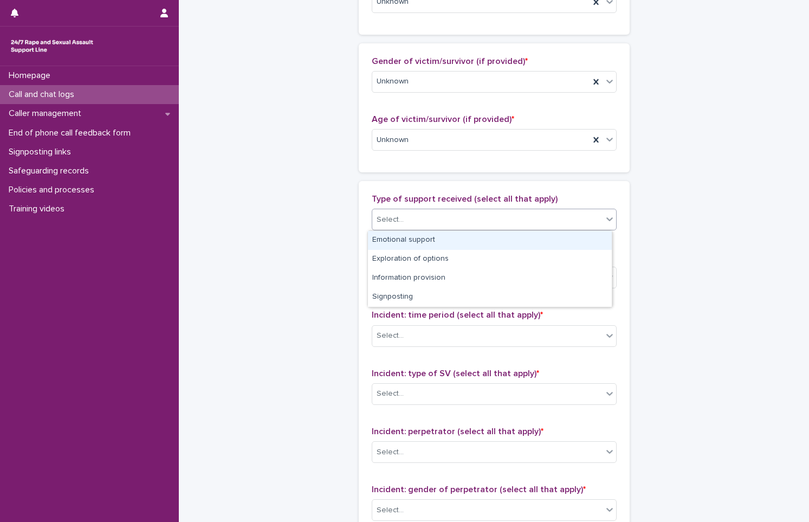
click at [430, 224] on div "Select..." at bounding box center [487, 220] width 230 height 18
click at [450, 201] on span "Type of support received (select all that apply)" at bounding box center [465, 199] width 186 height 9
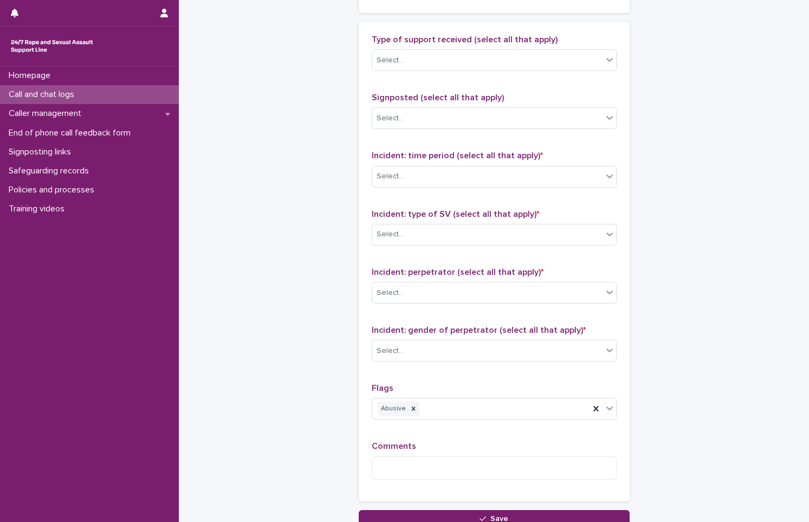
scroll to position [650, 0]
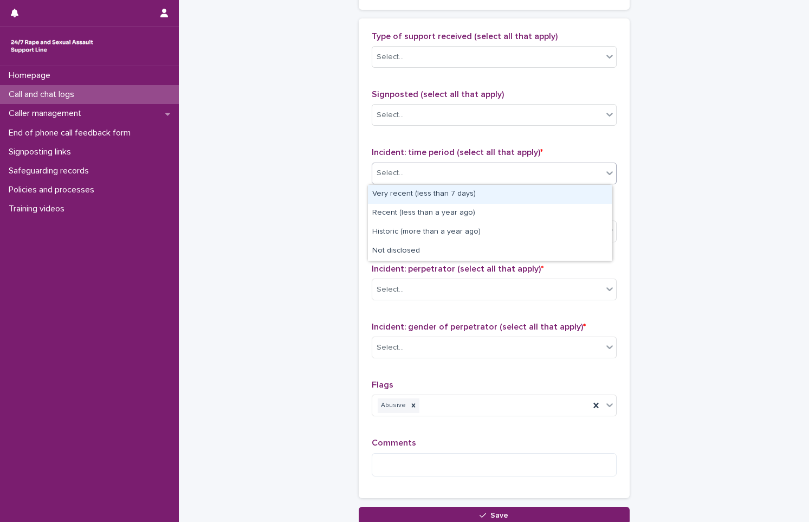
click at [459, 169] on div "Select..." at bounding box center [487, 173] width 230 height 18
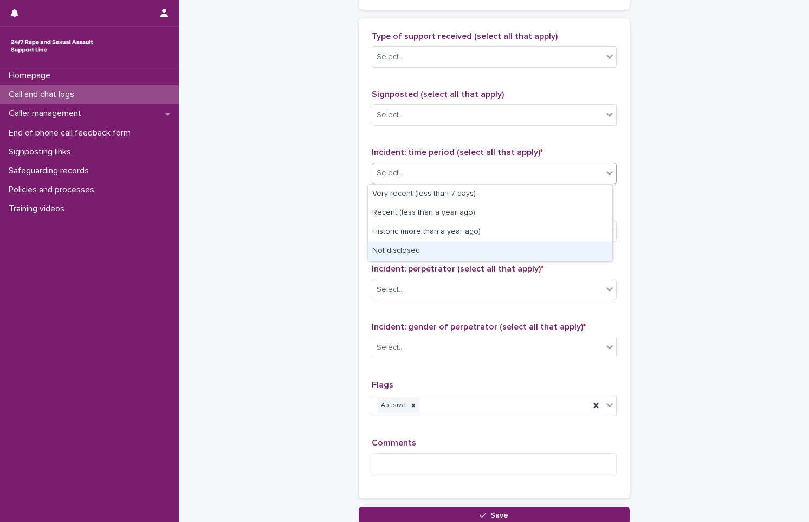
click at [442, 254] on div "Not disclosed" at bounding box center [490, 251] width 244 height 19
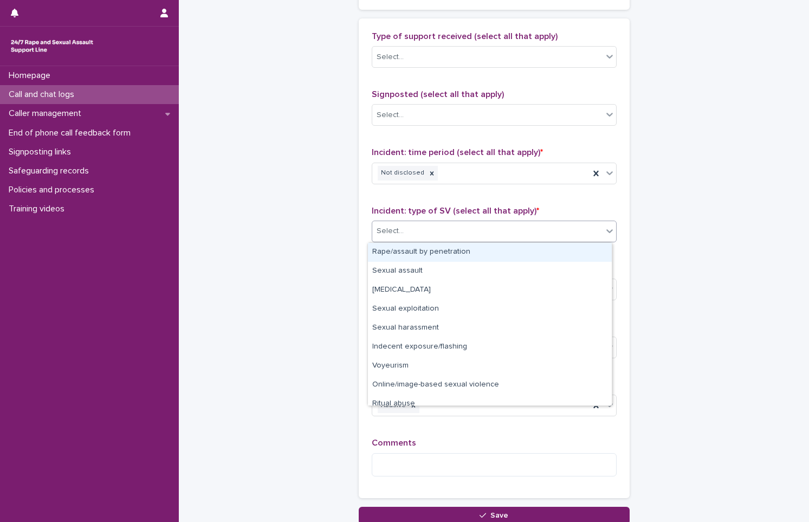
click at [435, 230] on div "Select..." at bounding box center [487, 231] width 230 height 18
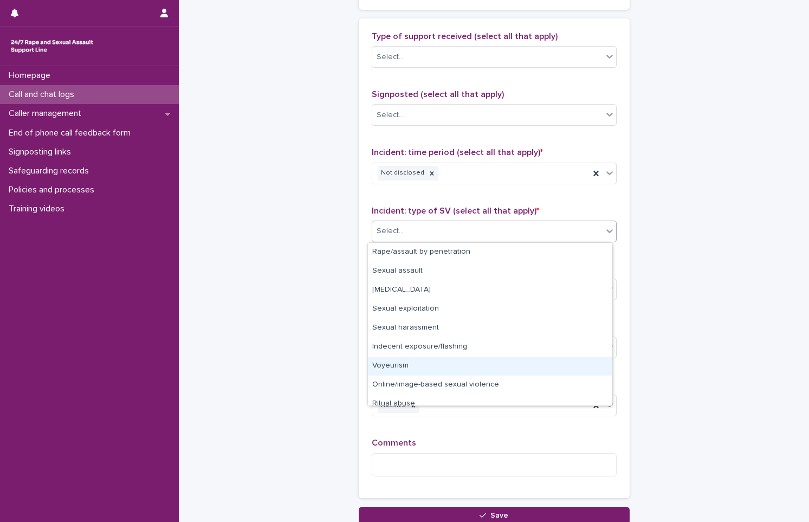
scroll to position [27, 0]
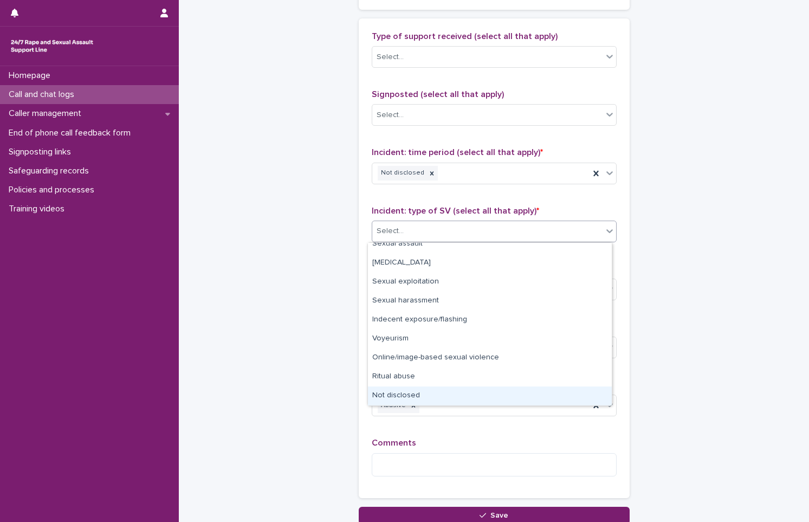
click at [453, 391] on div "Not disclosed" at bounding box center [490, 395] width 244 height 19
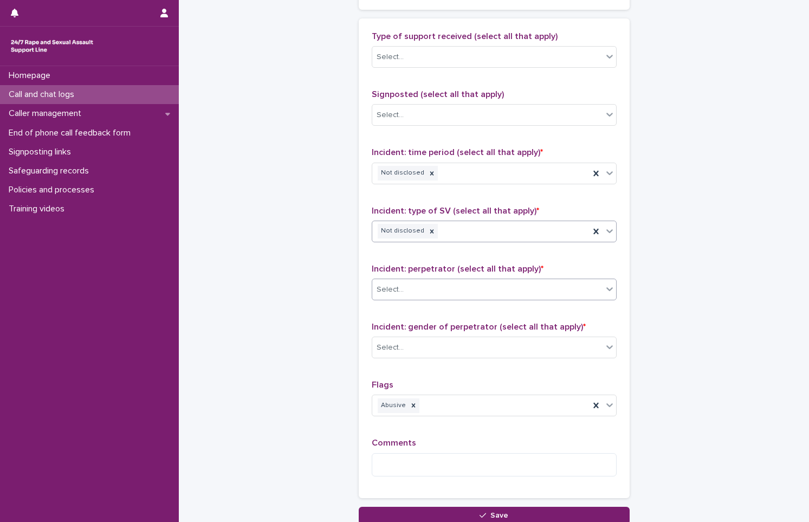
click at [410, 282] on div "Select..." at bounding box center [487, 290] width 230 height 18
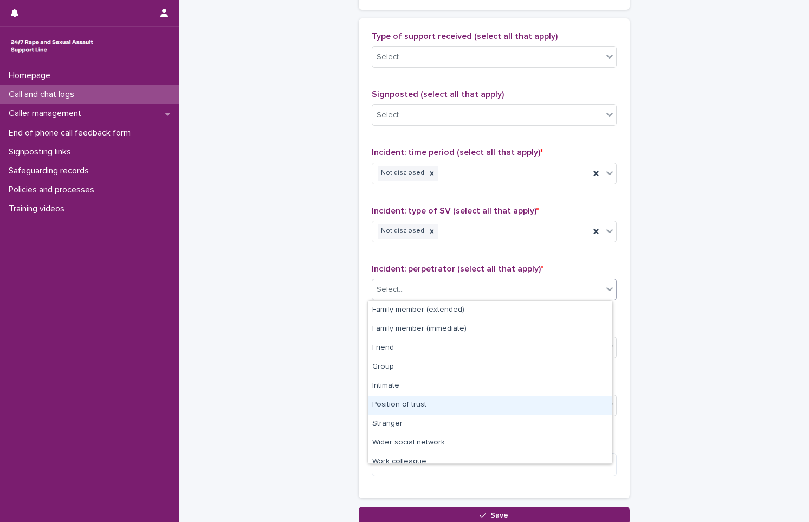
scroll to position [46, 0]
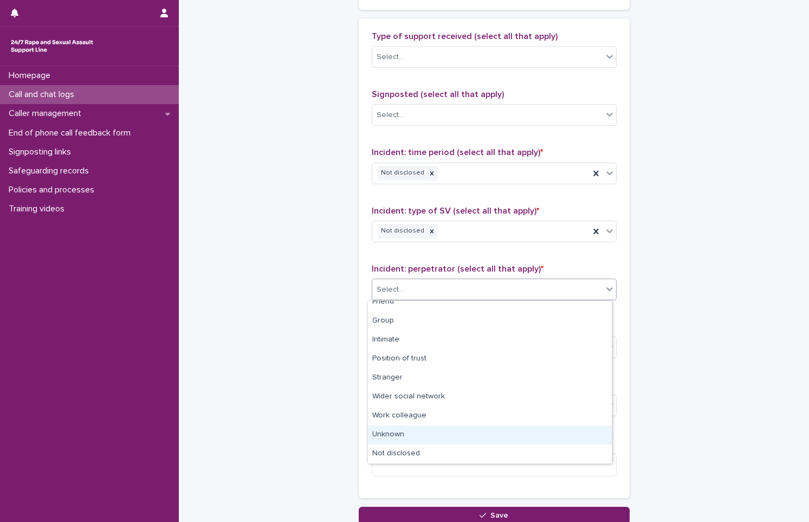
click at [452, 435] on div "Unknown" at bounding box center [490, 435] width 244 height 19
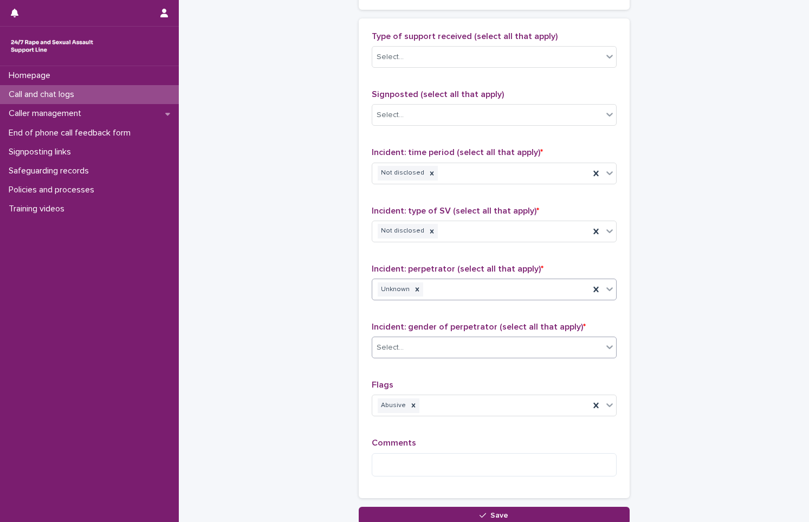
click at [448, 347] on div "Select..." at bounding box center [487, 348] width 230 height 18
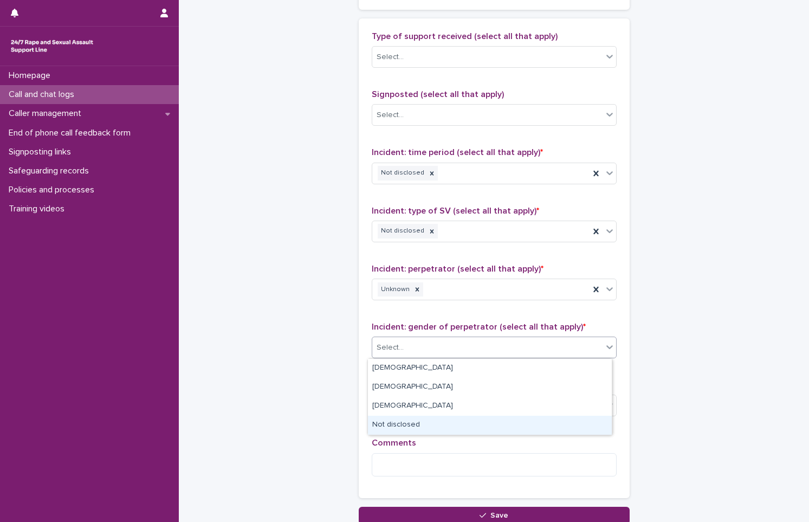
click at [435, 419] on div "Not disclosed" at bounding box center [490, 425] width 244 height 19
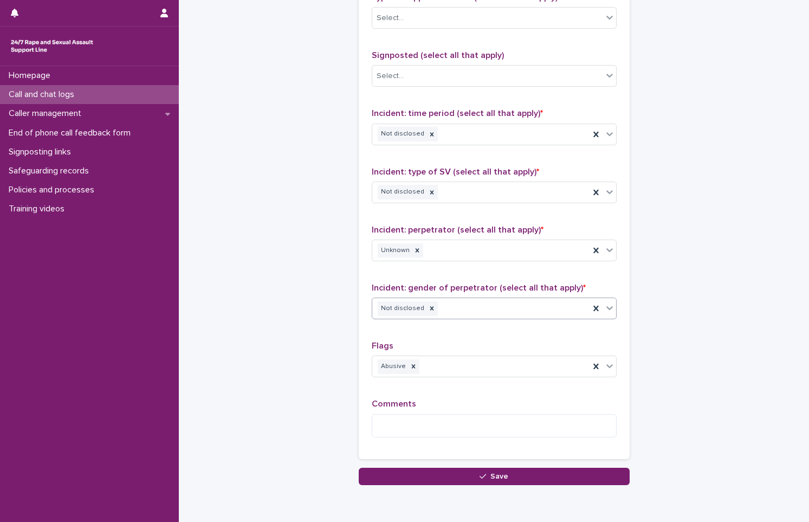
scroll to position [737, 0]
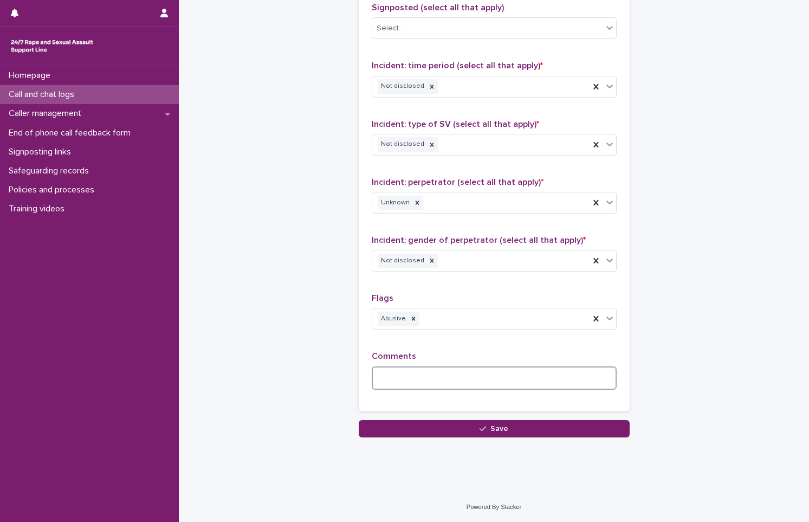
click at [471, 379] on textarea at bounding box center [494, 377] width 245 height 23
type textarea "*"
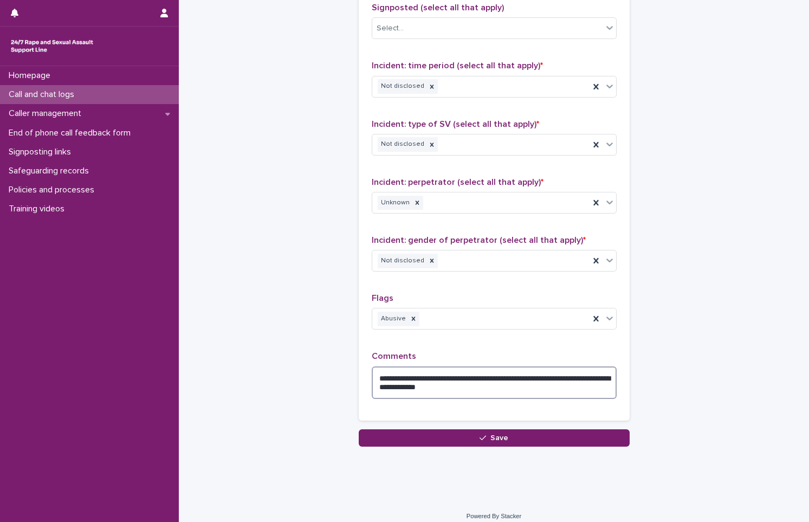
click at [378, 379] on textarea "**********" at bounding box center [494, 382] width 245 height 33
click at [486, 382] on textarea "**********" at bounding box center [494, 382] width 245 height 33
click at [492, 394] on textarea "**********" at bounding box center [494, 382] width 245 height 33
drag, startPoint x: 609, startPoint y: 394, endPoint x: 609, endPoint y: 421, distance: 27.1
click at [609, 421] on div "**********" at bounding box center [494, 181] width 271 height 498
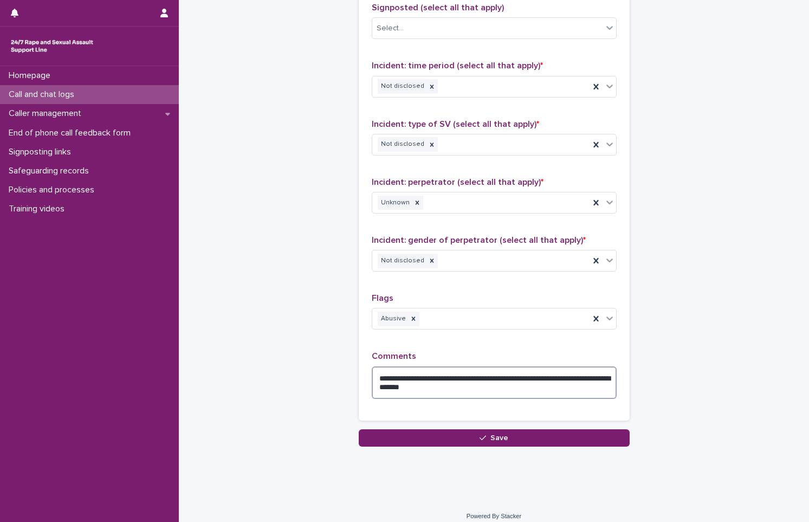
click at [504, 389] on textarea "**********" at bounding box center [494, 382] width 245 height 33
click at [531, 380] on textarea "**********" at bounding box center [494, 382] width 245 height 33
click at [500, 377] on textarea "**********" at bounding box center [494, 382] width 245 height 33
click at [406, 391] on textarea "**********" at bounding box center [494, 382] width 245 height 33
click at [404, 387] on textarea "**********" at bounding box center [494, 382] width 245 height 33
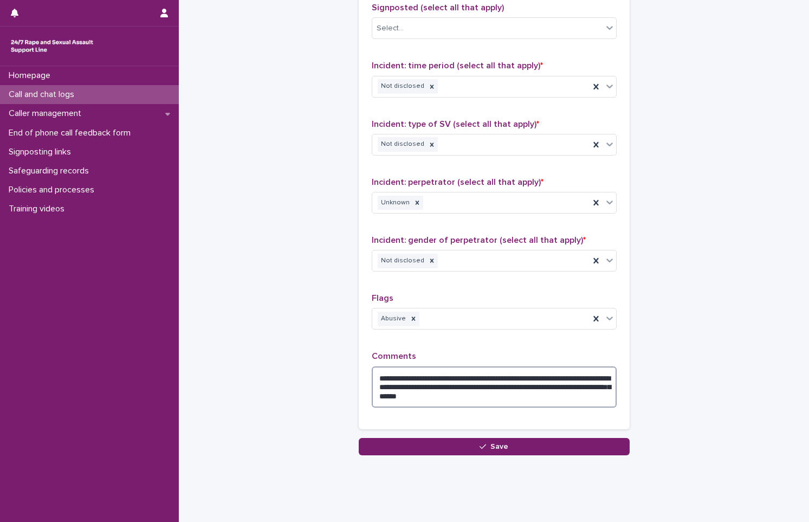
drag, startPoint x: 526, startPoint y: 400, endPoint x: 403, endPoint y: 396, distance: 123.1
click at [403, 396] on textarea "**********" at bounding box center [494, 386] width 245 height 41
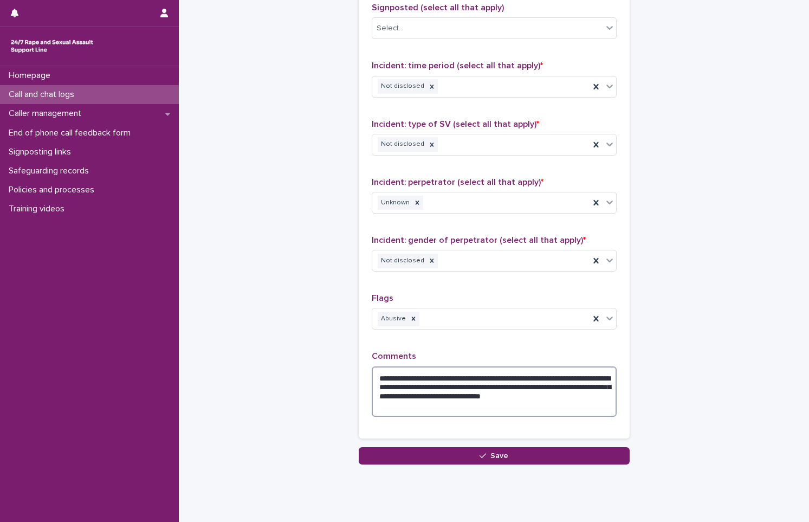
click at [568, 376] on textarea "**********" at bounding box center [494, 391] width 245 height 50
click at [382, 388] on textarea "**********" at bounding box center [494, 391] width 245 height 50
click at [420, 396] on textarea "**********" at bounding box center [494, 391] width 245 height 50
click at [407, 402] on textarea "**********" at bounding box center [494, 391] width 245 height 50
drag, startPoint x: 426, startPoint y: 405, endPoint x: 400, endPoint y: 403, distance: 25.6
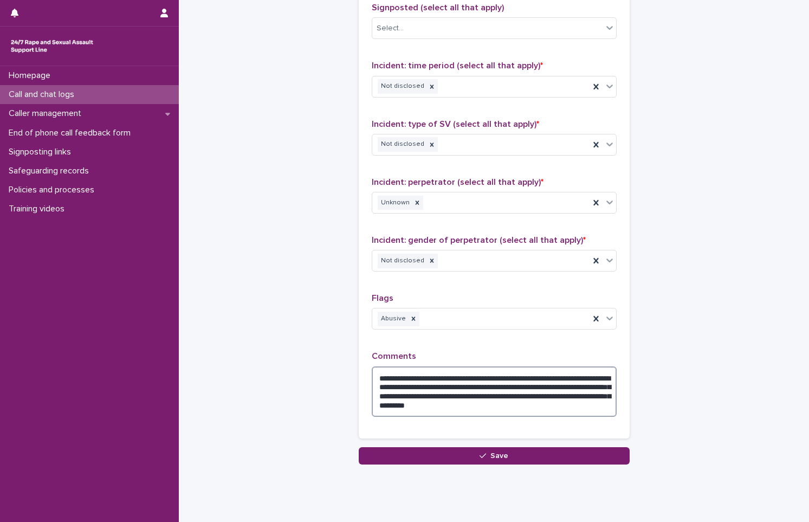
click at [400, 403] on textarea "**********" at bounding box center [494, 391] width 245 height 50
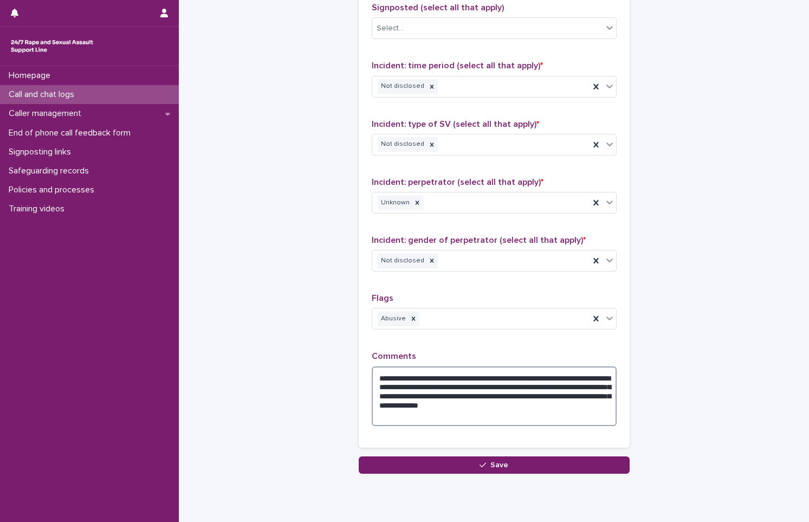
click at [545, 404] on textarea "**********" at bounding box center [494, 396] width 245 height 60
click at [546, 418] on textarea "**********" at bounding box center [494, 396] width 245 height 60
click at [372, 379] on textarea "**********" at bounding box center [494, 396] width 245 height 60
drag, startPoint x: 512, startPoint y: 395, endPoint x: 494, endPoint y: 394, distance: 17.9
click at [494, 394] on textarea "**********" at bounding box center [494, 396] width 245 height 60
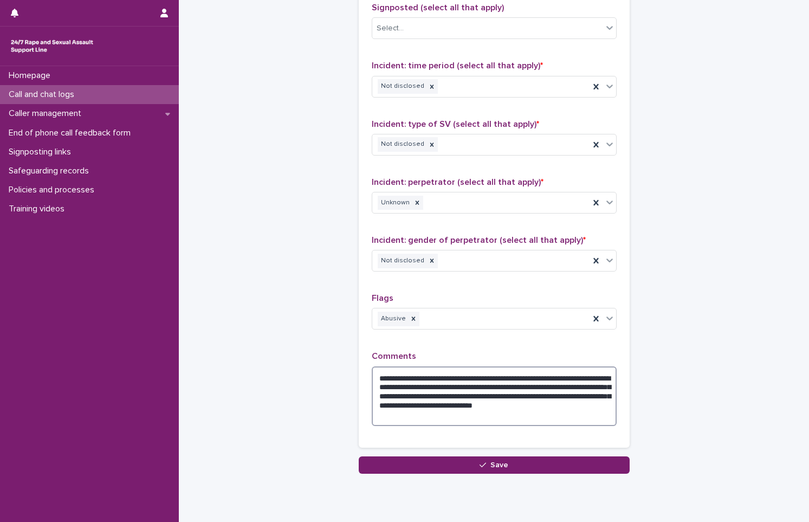
click at [585, 408] on textarea "**********" at bounding box center [494, 396] width 245 height 60
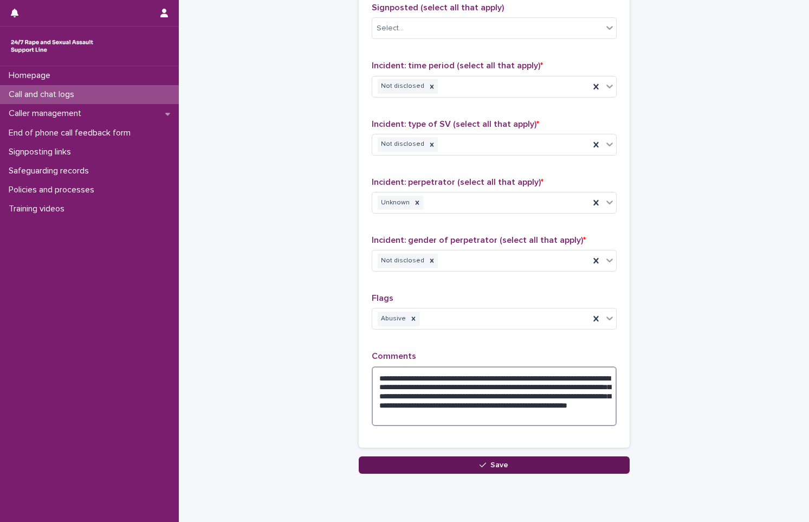
type textarea "**********"
click at [581, 462] on button "Save" at bounding box center [494, 464] width 271 height 17
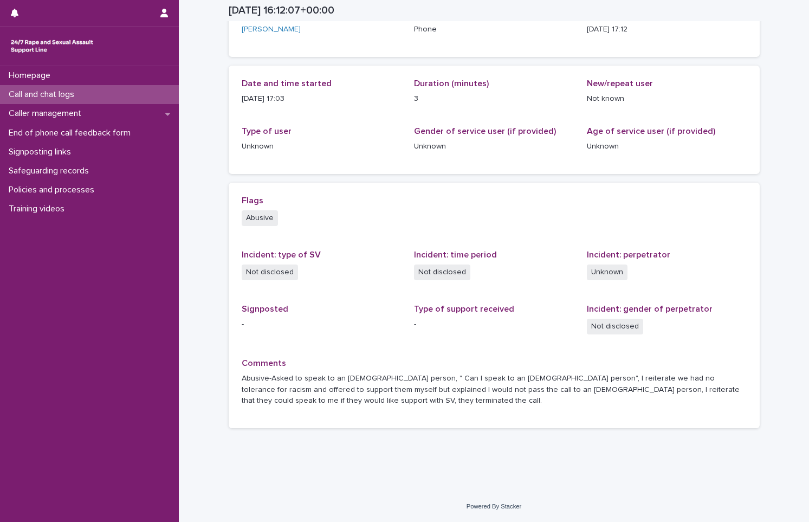
scroll to position [83, 0]
